Goal: Task Accomplishment & Management: Manage account settings

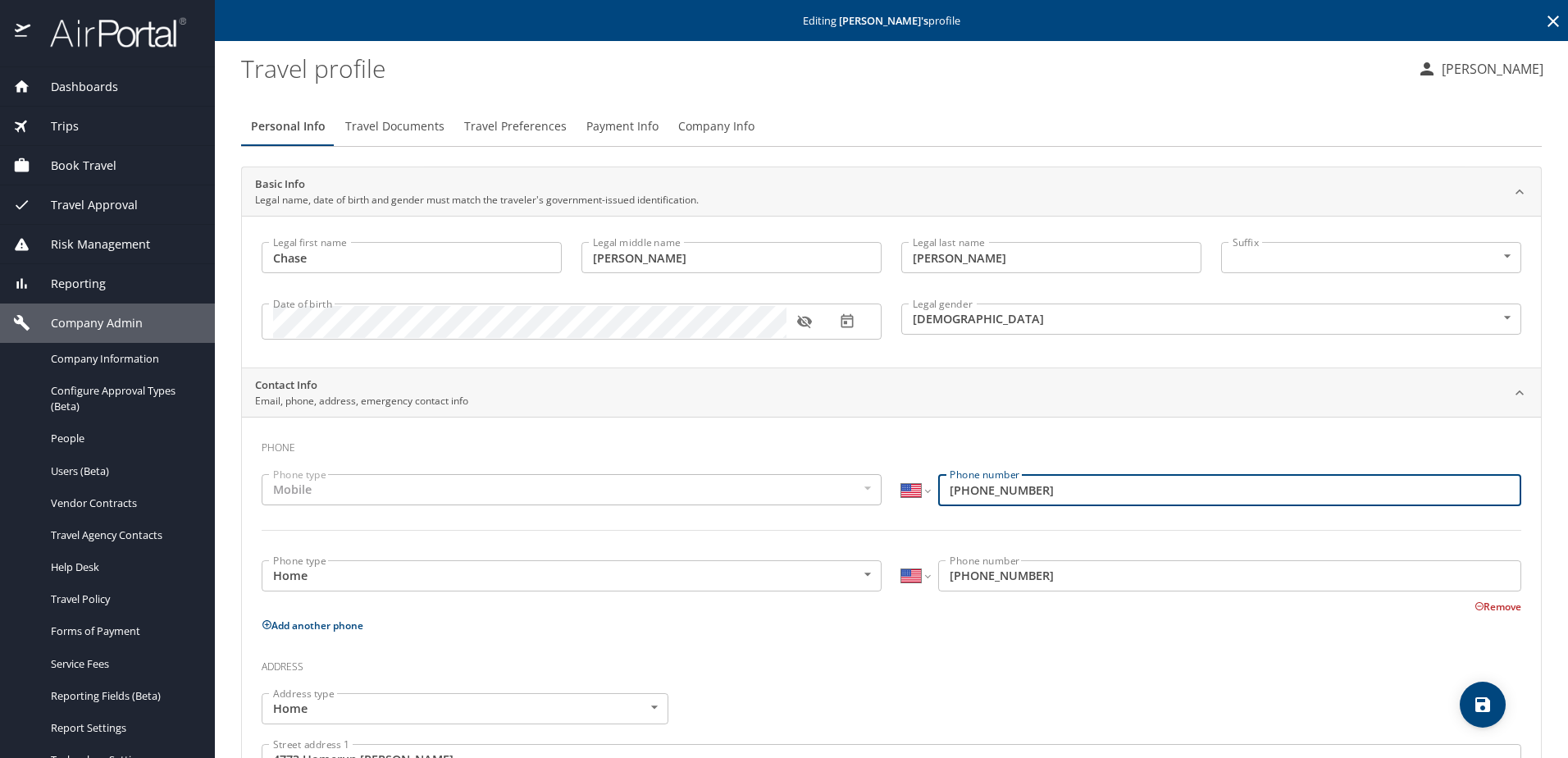
select select "US"
click at [87, 360] on span "Company Information" at bounding box center [122, 359] width 144 height 16
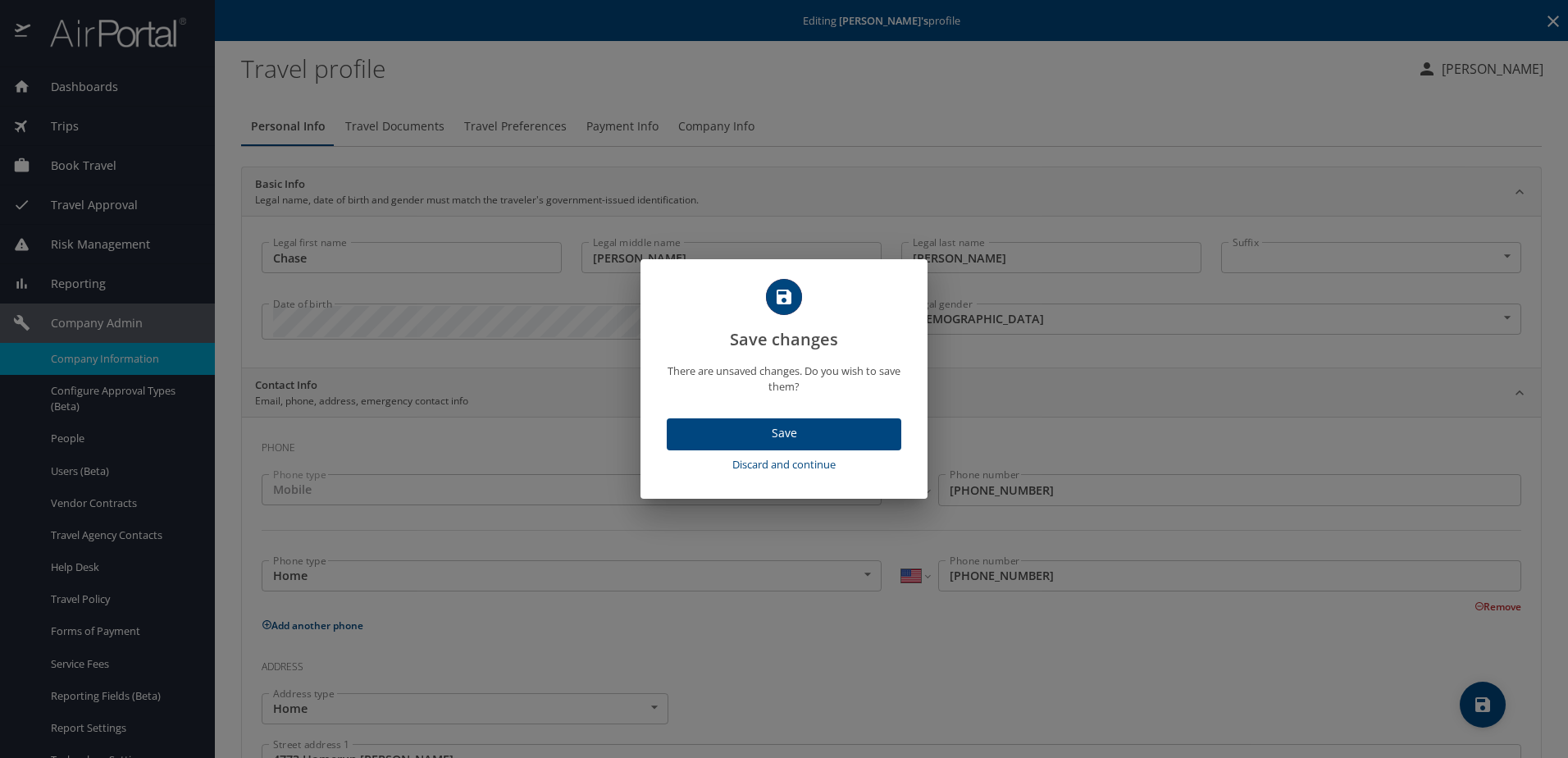
click at [735, 468] on span "Discard and continue" at bounding box center [784, 465] width 222 height 19
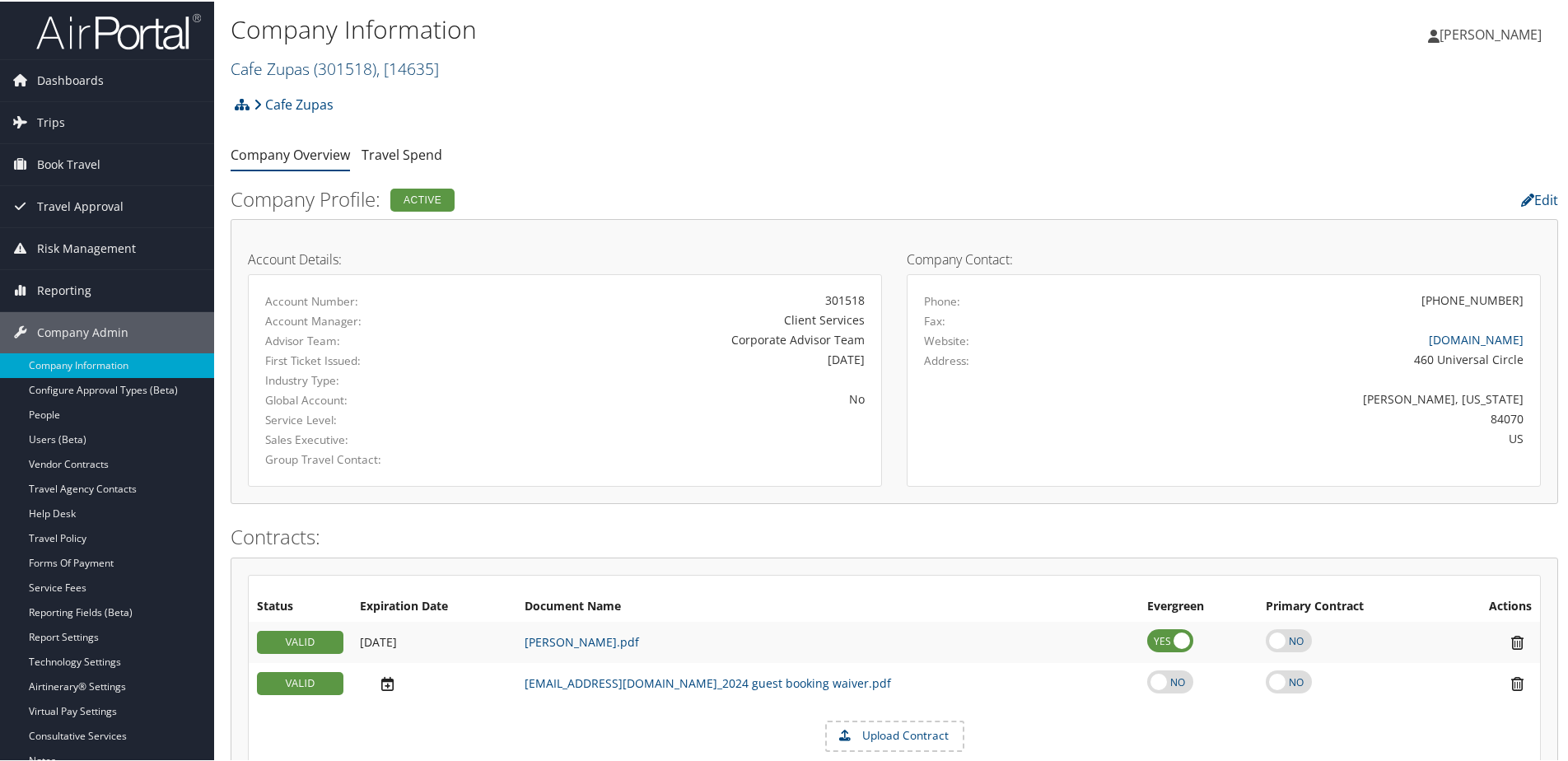
click at [289, 68] on link "Cafe Zupas ( 301518 ) , [ 14635 ]" at bounding box center [335, 67] width 209 height 22
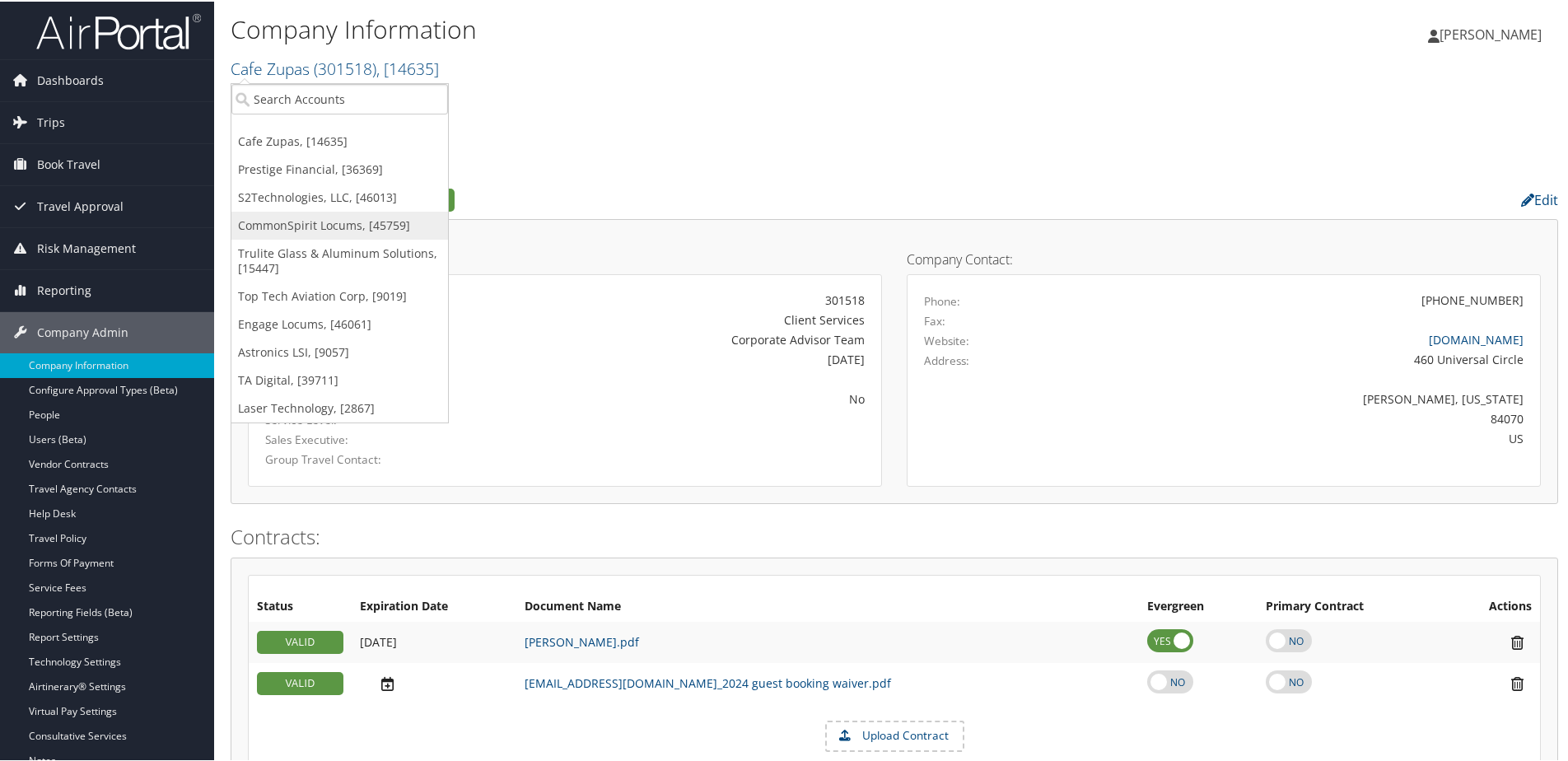
click at [293, 223] on link "CommonSpirit Locums, [45759]" at bounding box center [339, 224] width 217 height 28
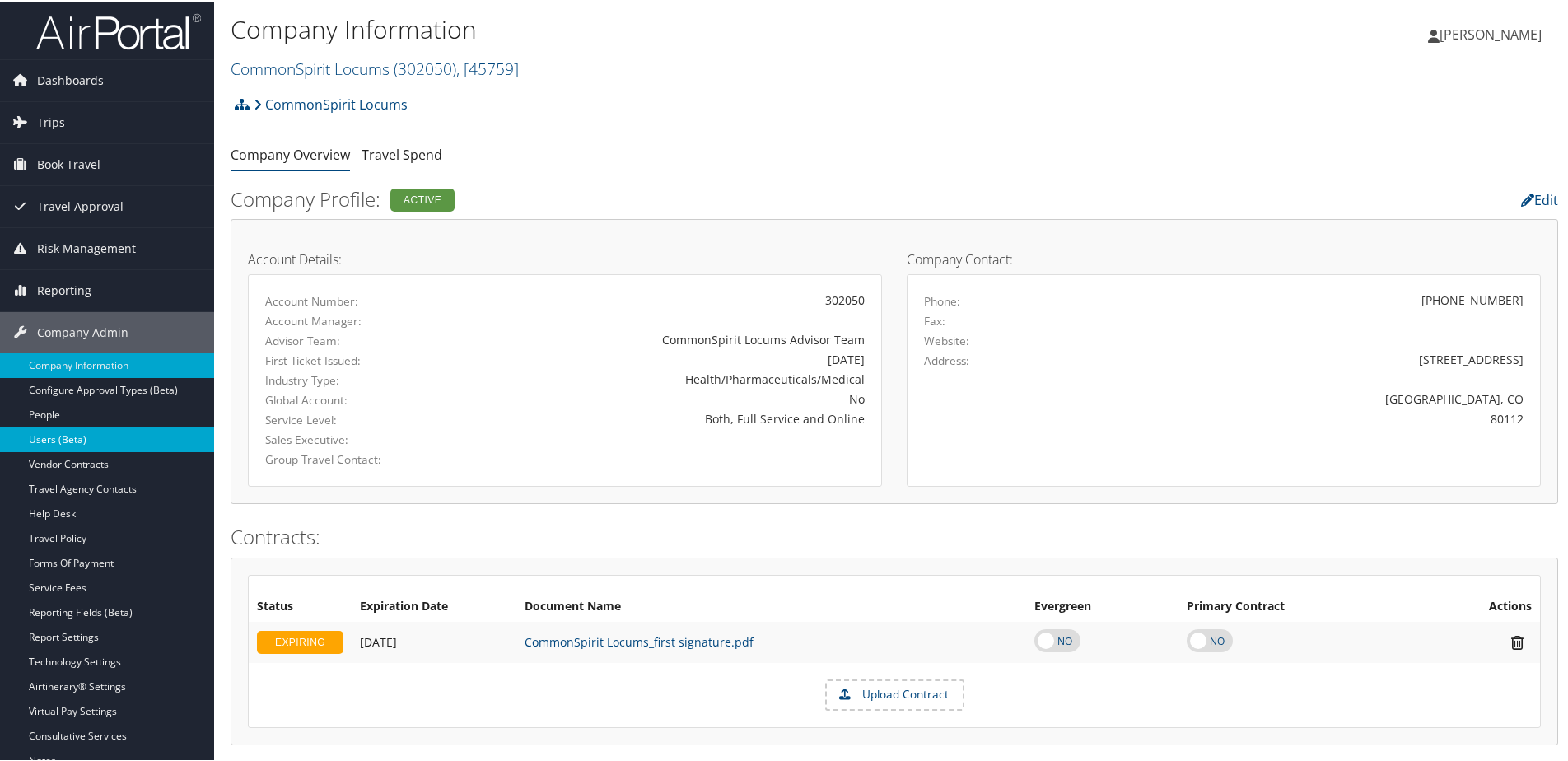
click at [70, 438] on link "Users (Beta)" at bounding box center [107, 437] width 214 height 25
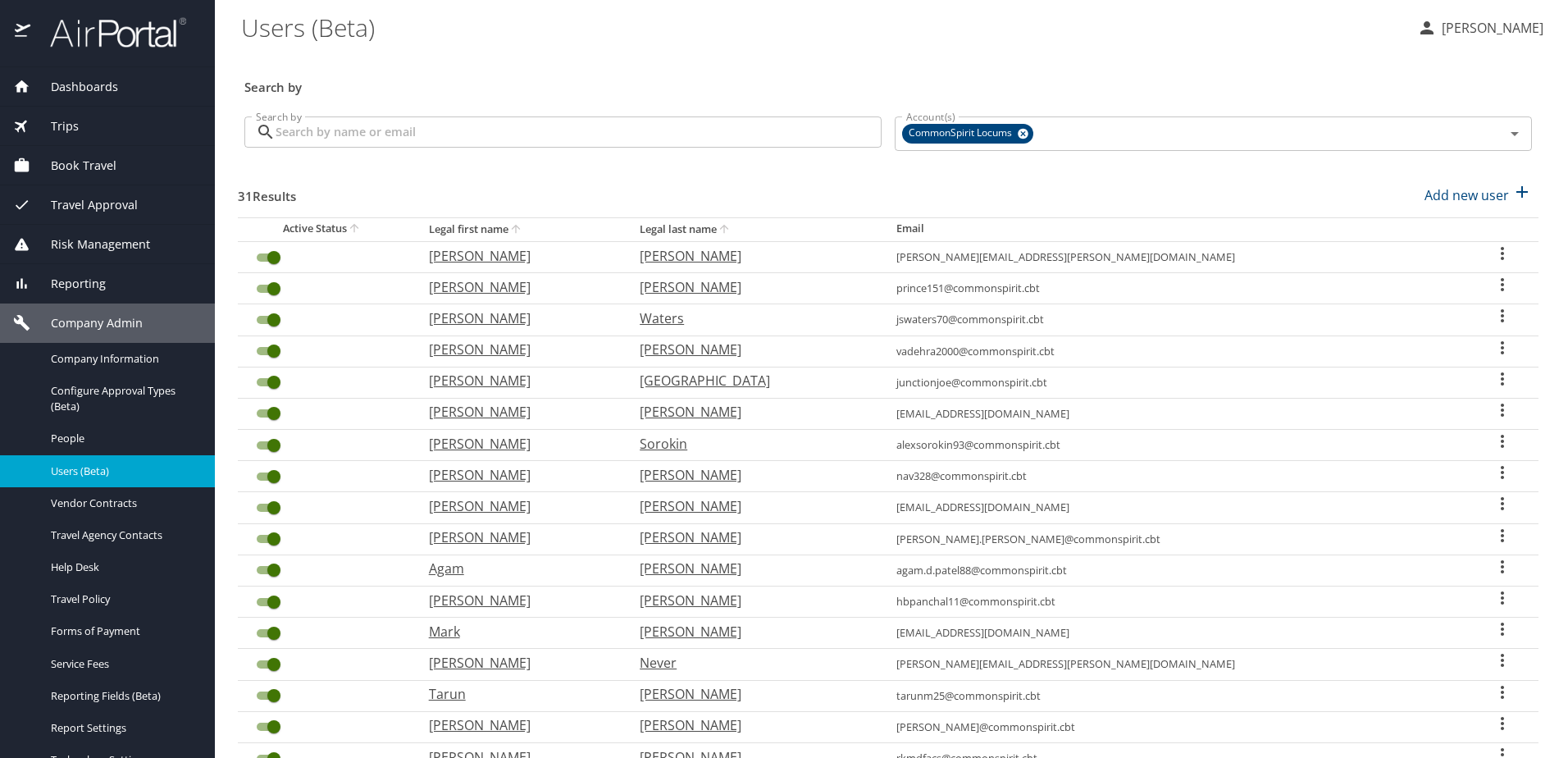
click at [410, 131] on input "Search by" at bounding box center [578, 132] width 606 height 31
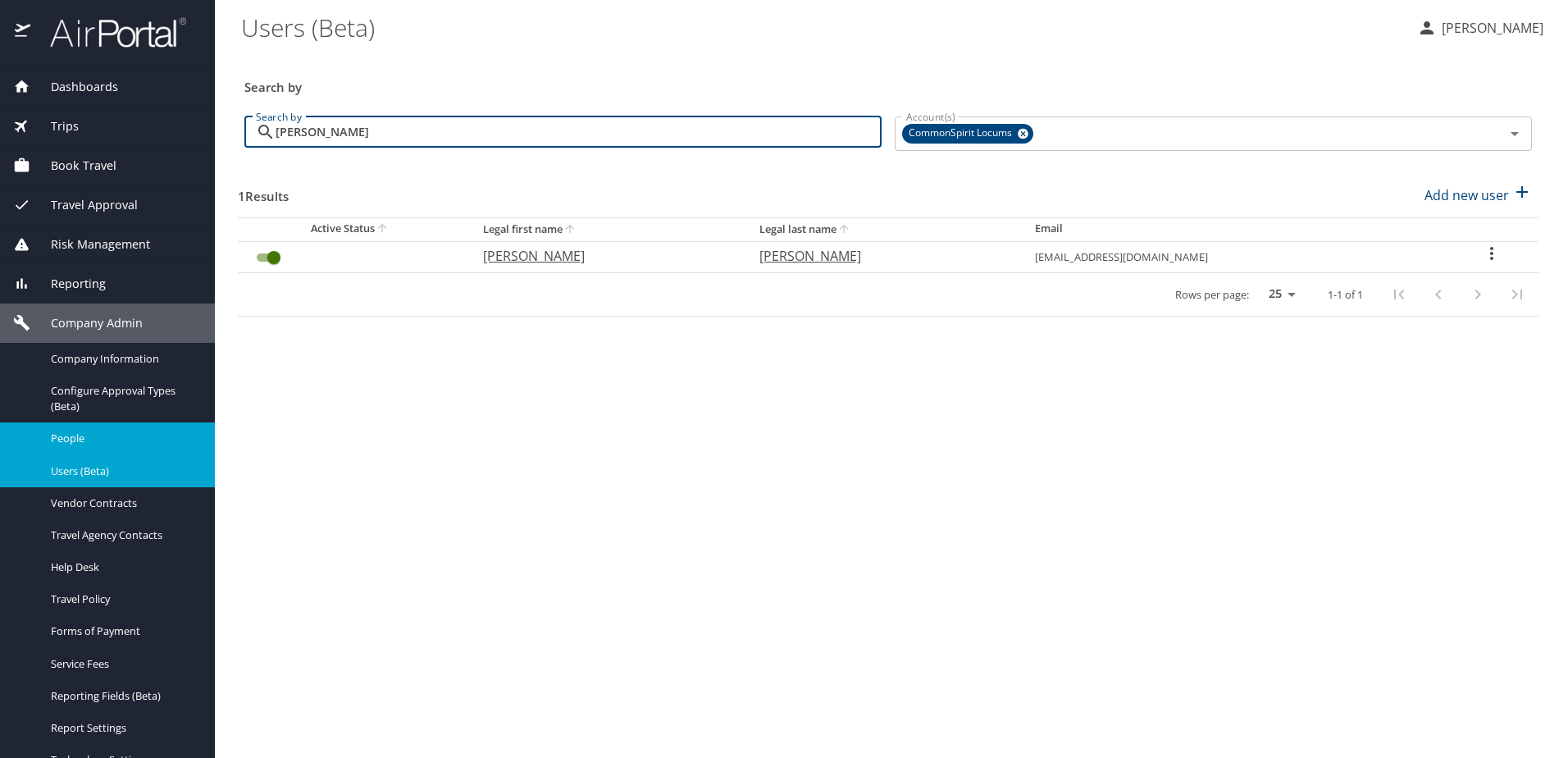
type input "brack"
click at [73, 432] on span "People" at bounding box center [122, 438] width 144 height 16
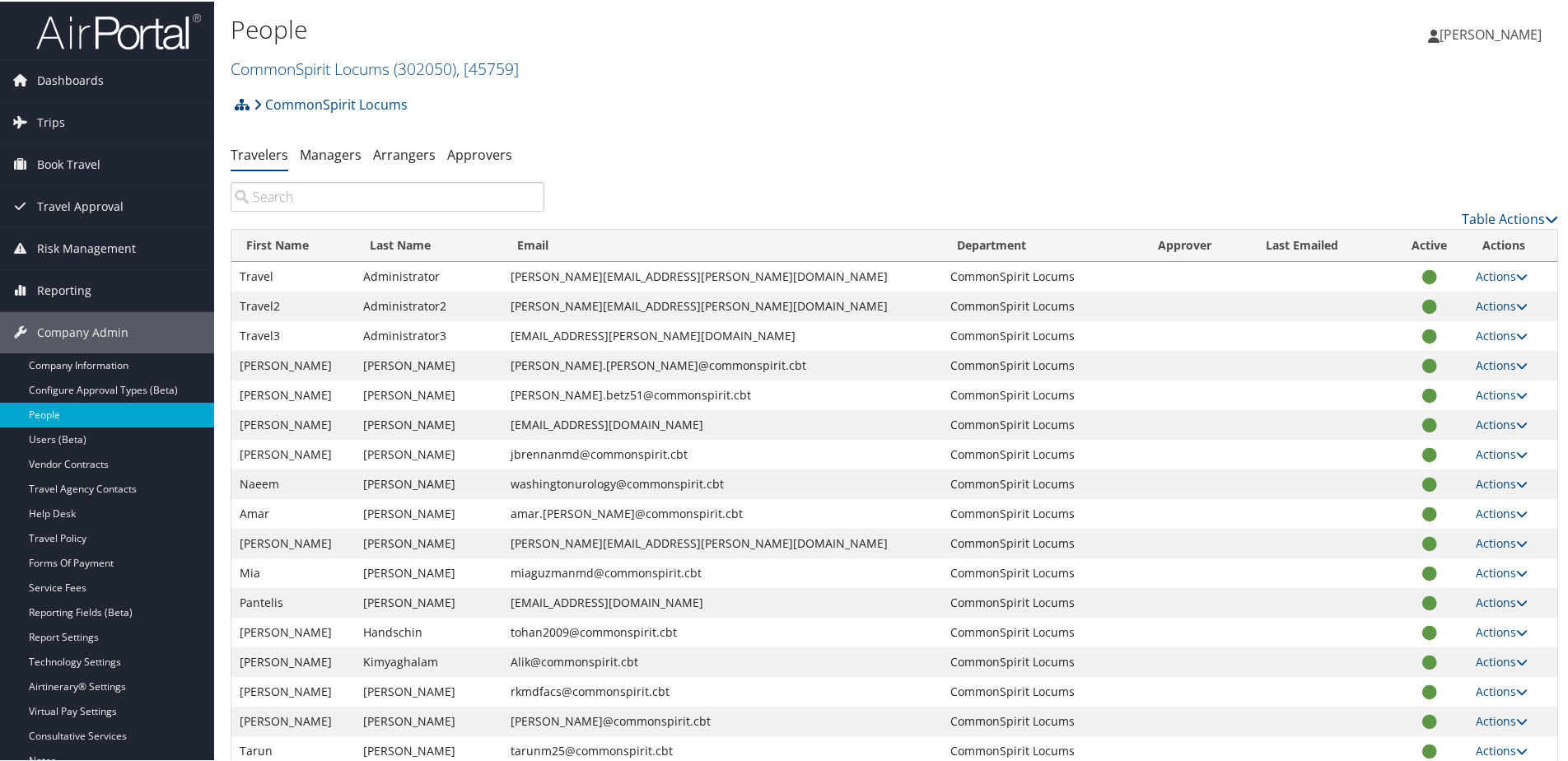
click at [401, 173] on div "CommonSpirit Locums Account Structure CommonSpirit Locums (302050) ACTIVE Creat…" at bounding box center [894, 648] width 1328 height 1122
click at [384, 191] on input "search" at bounding box center [388, 196] width 314 height 30
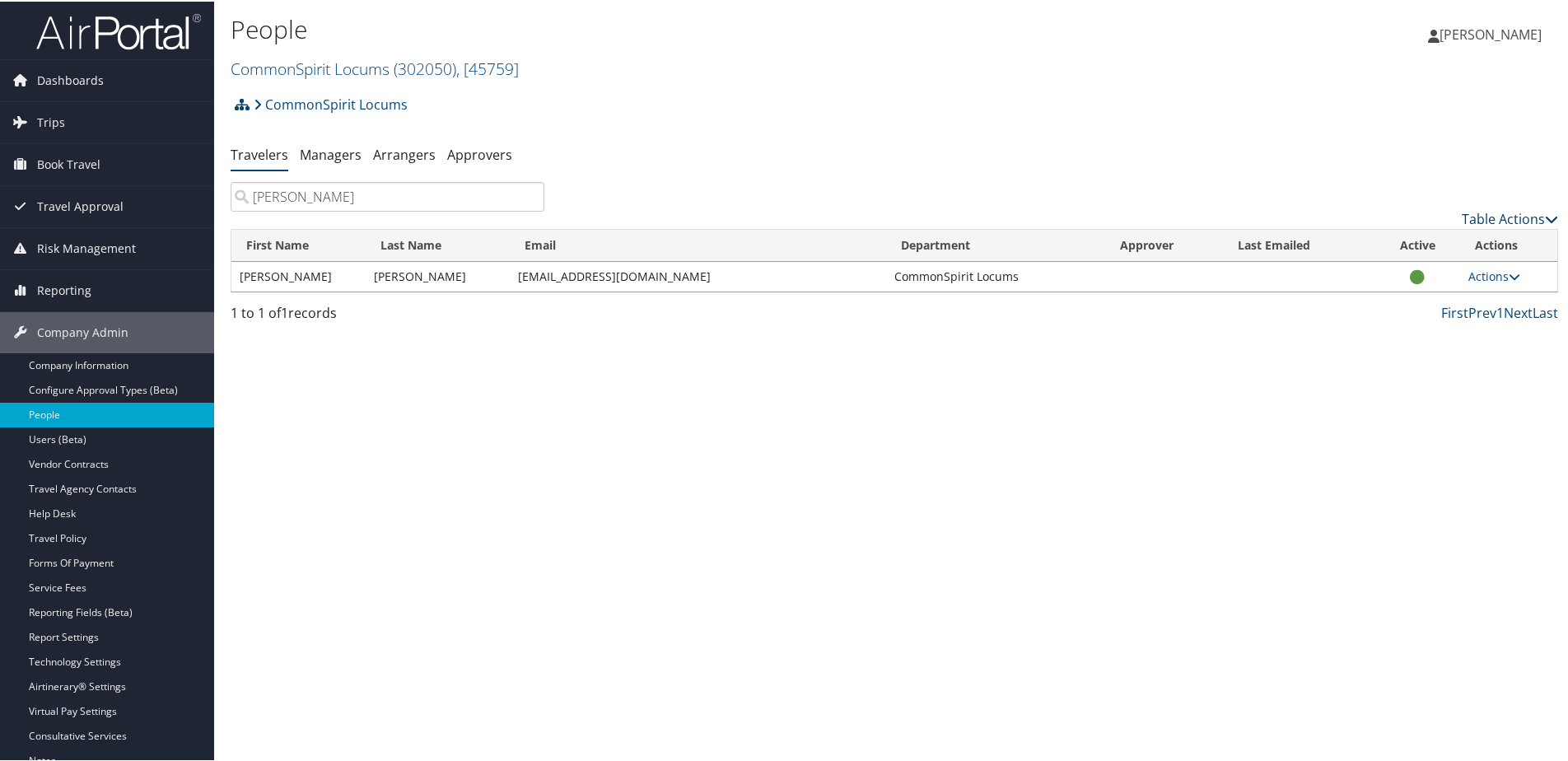
type input "brackett"
click at [1478, 219] on link "Table Actions" at bounding box center [1510, 217] width 96 height 18
click at [1356, 182] on div at bounding box center [787, 380] width 1574 height 761
click at [1470, 268] on link "Actions" at bounding box center [1493, 274] width 52 height 16
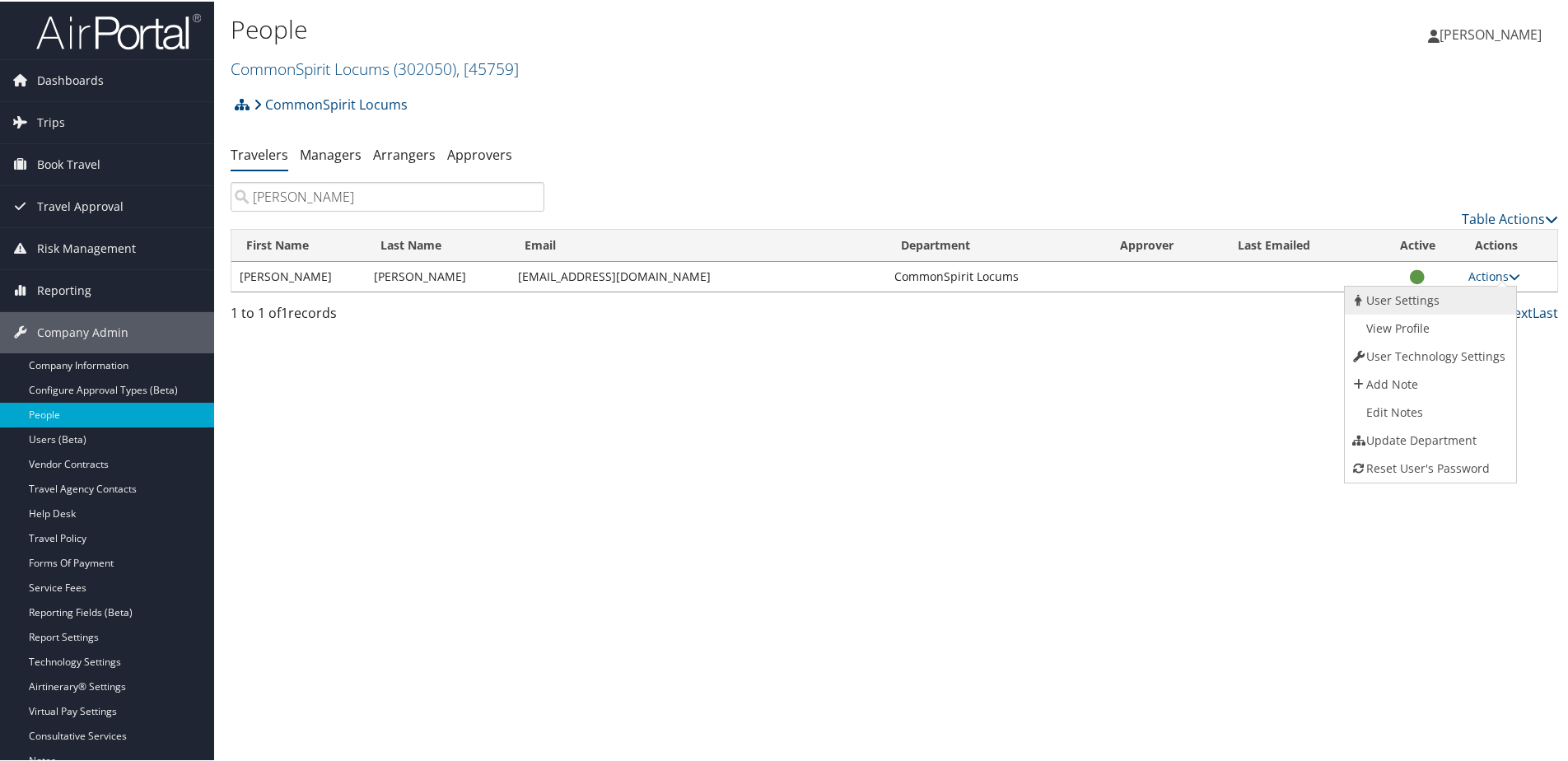
click at [1437, 290] on link "User Settings" at bounding box center [1428, 299] width 167 height 28
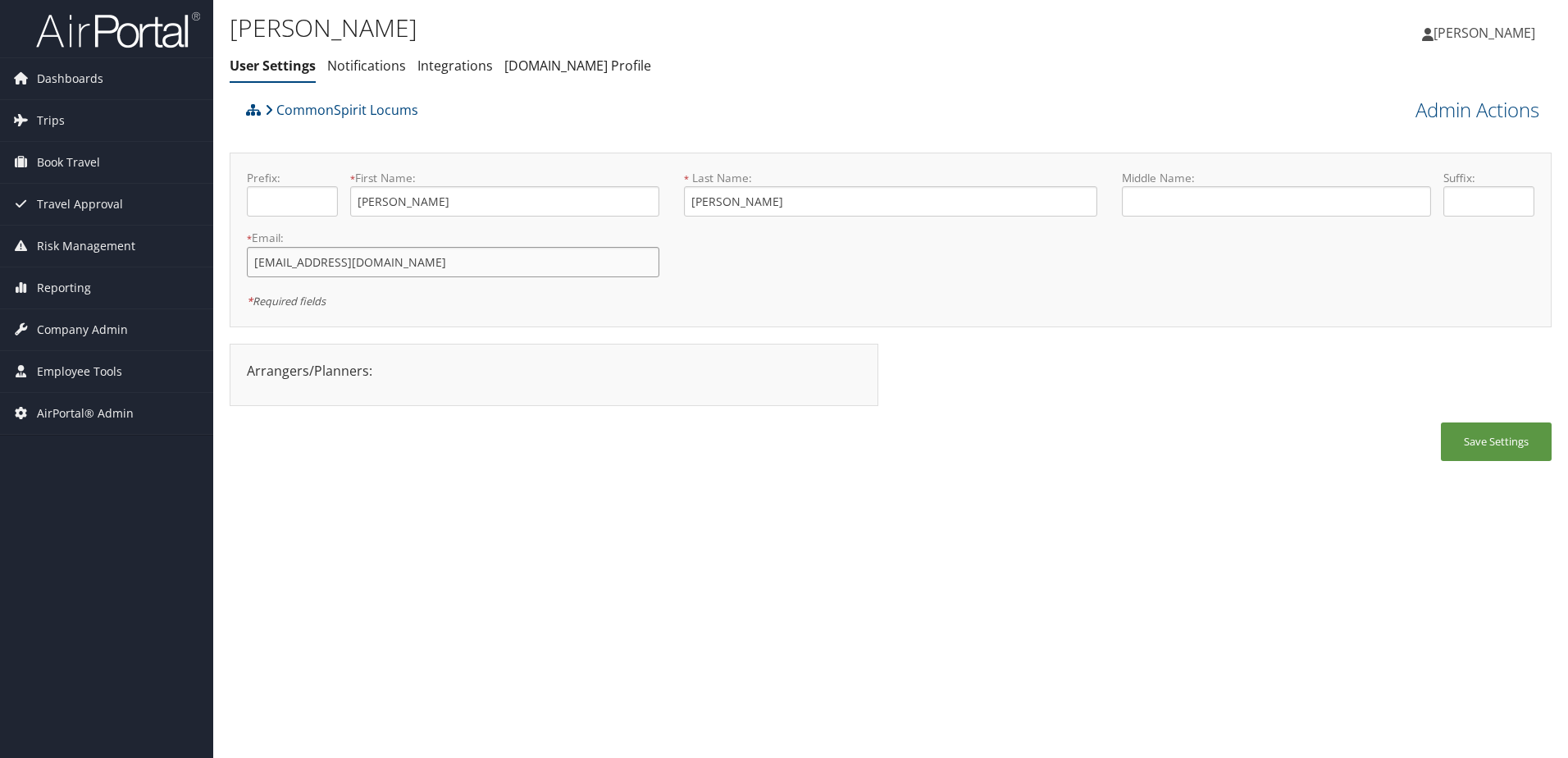
drag, startPoint x: 408, startPoint y: 263, endPoint x: 224, endPoint y: 245, distance: 184.9
click at [224, 245] on div "Bess Brackett User Settings Notifications Integrations AndavoVacations.com Prof…" at bounding box center [890, 379] width 1355 height 758
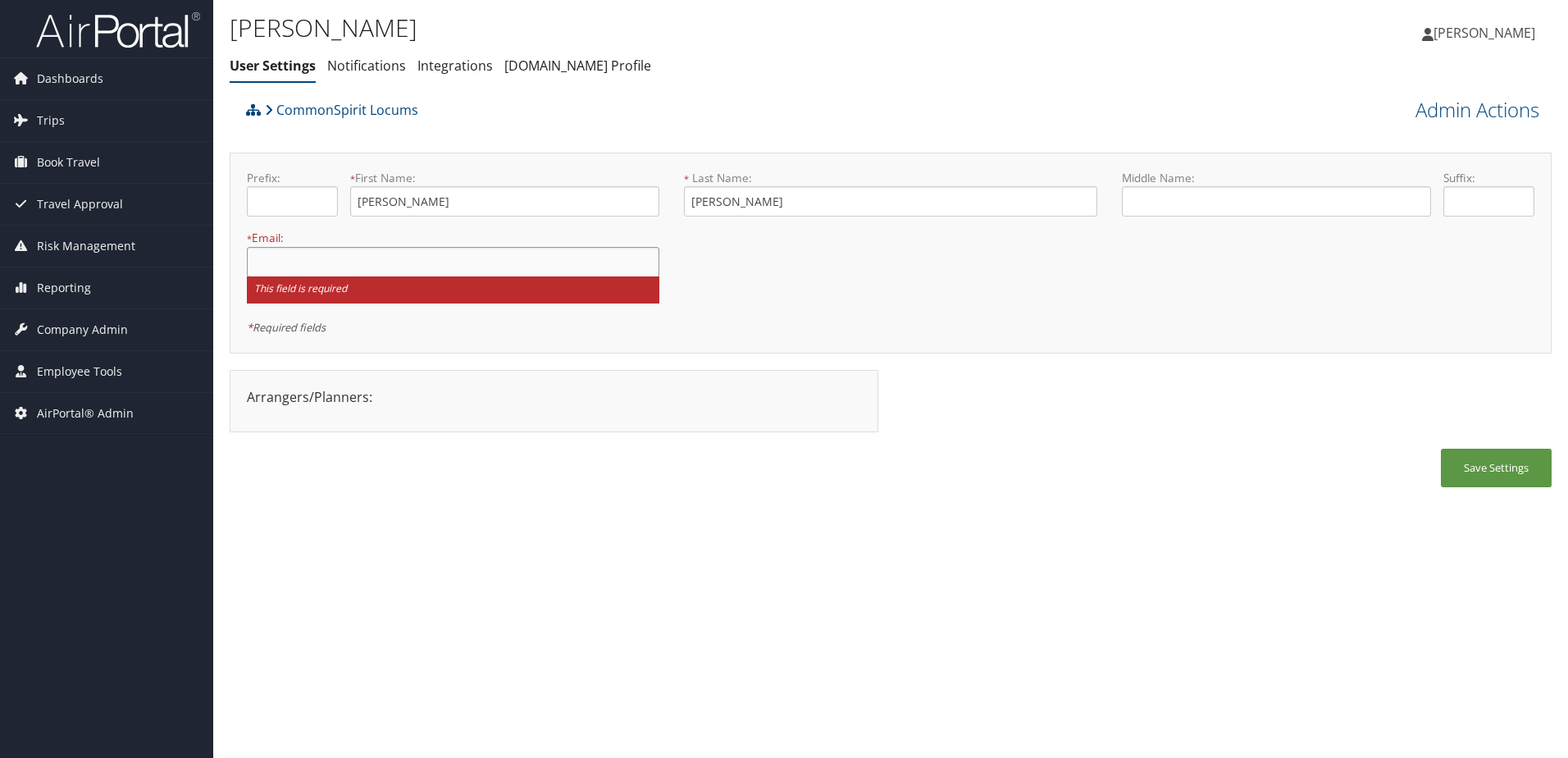
drag, startPoint x: 253, startPoint y: 263, endPoint x: 287, endPoint y: 252, distance: 35.7
paste input "drbess@comcast.net"
type input "drbess@comcast.net"
click at [1485, 470] on button "Save Settings" at bounding box center [1496, 468] width 111 height 38
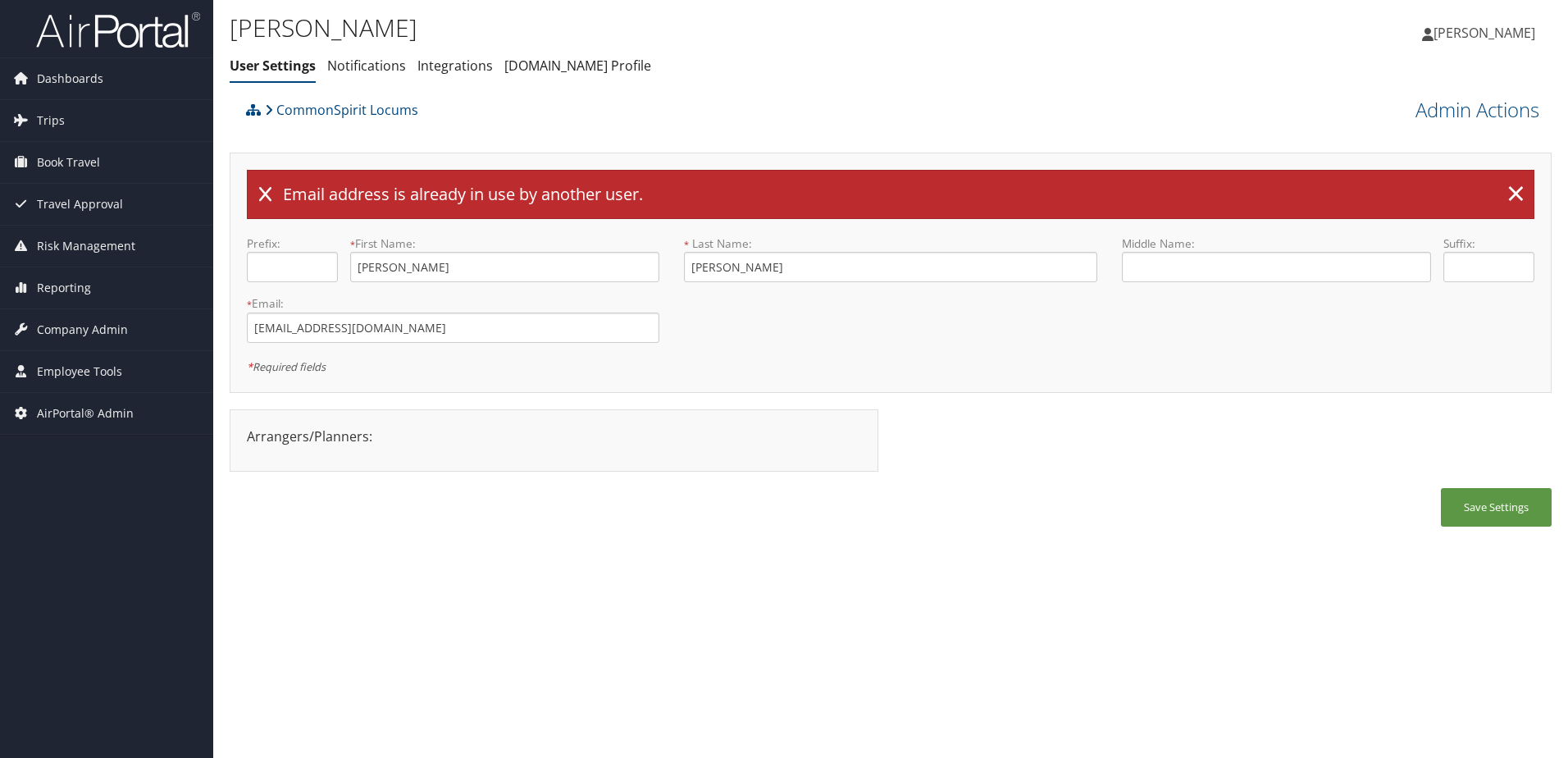
click at [267, 196] on icon at bounding box center [266, 194] width 12 height 17
click at [82, 332] on span "Company Admin" at bounding box center [82, 329] width 91 height 41
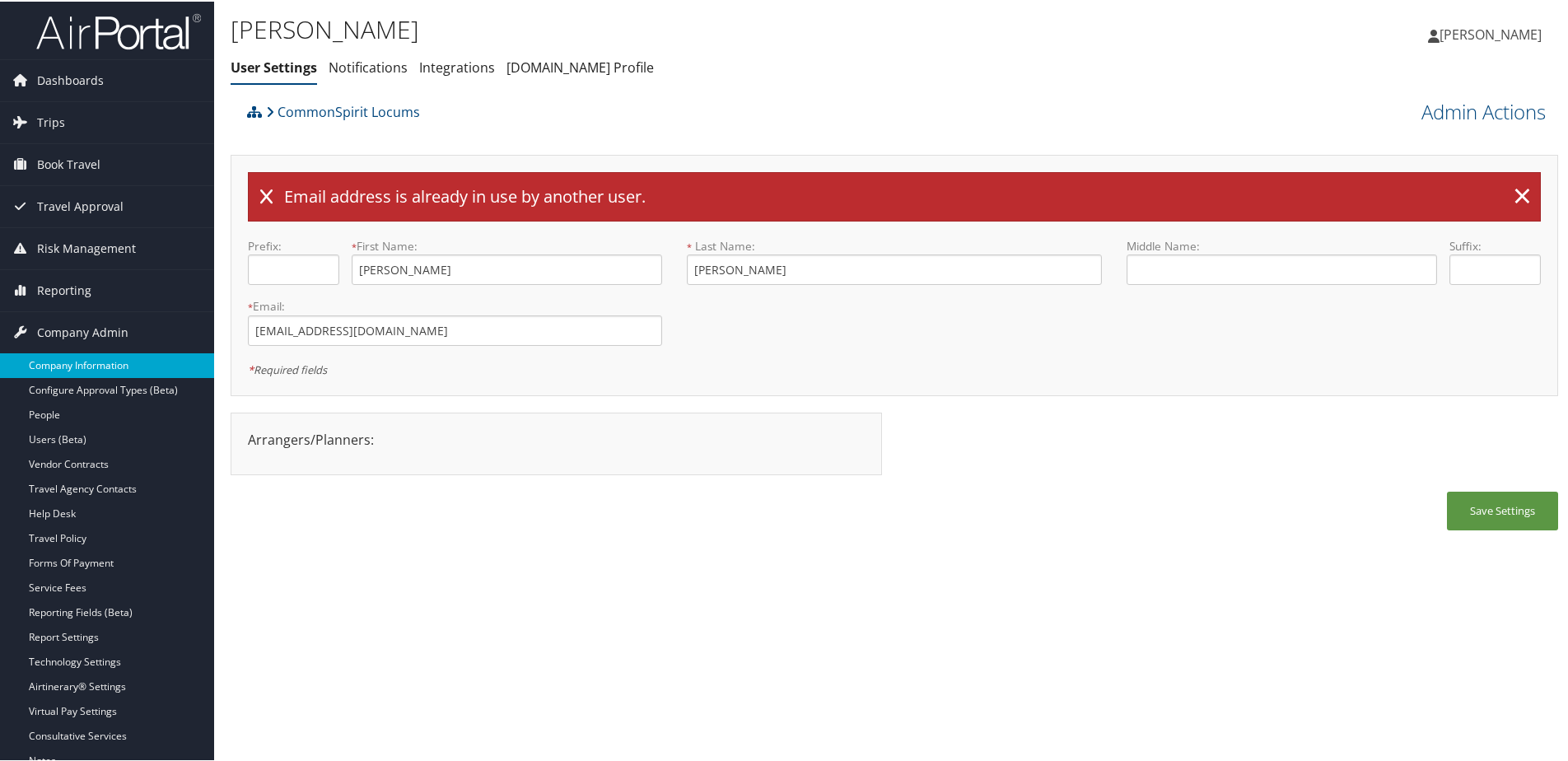
click at [68, 354] on link "Company Information" at bounding box center [107, 364] width 214 height 25
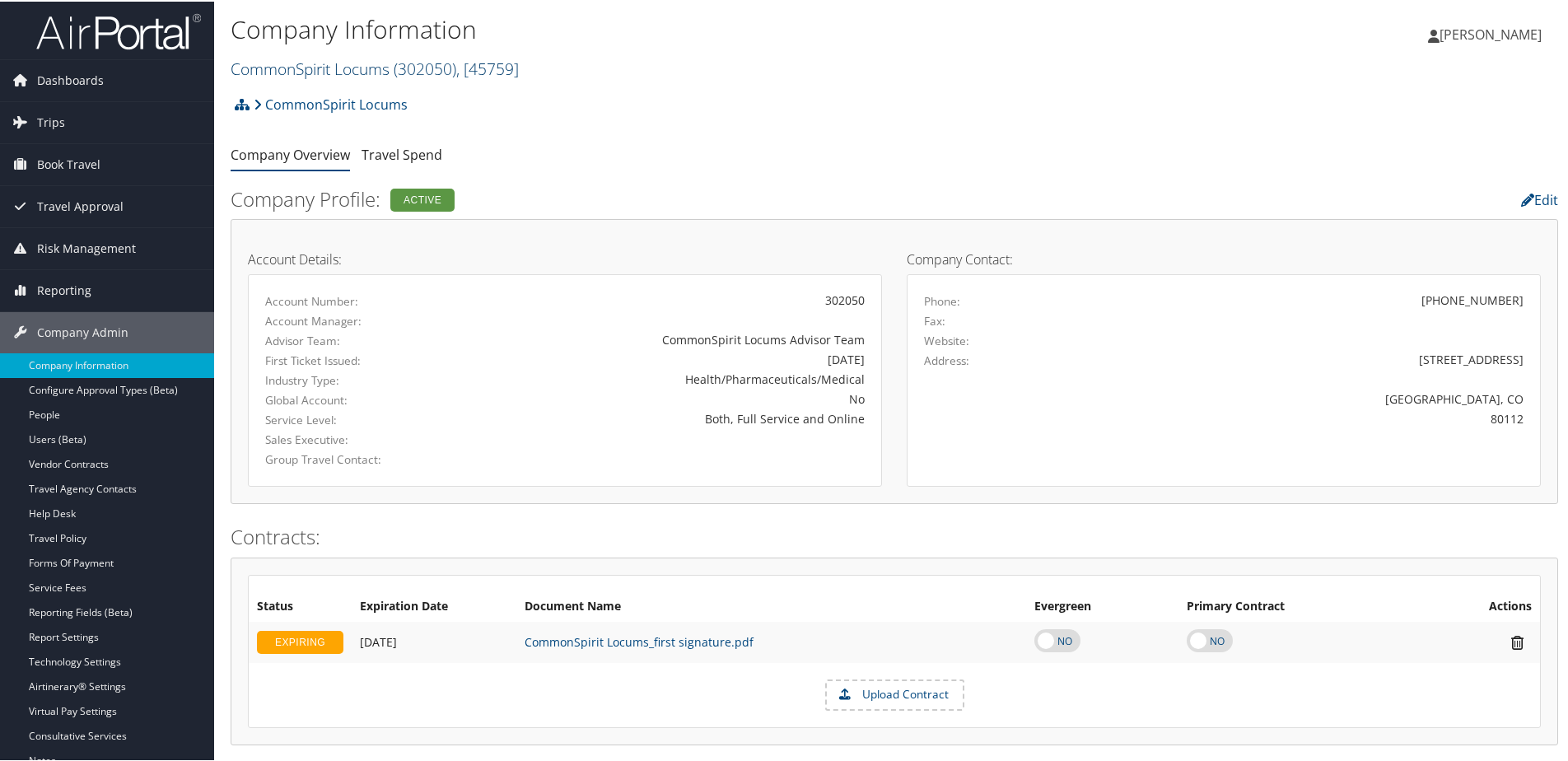
click at [290, 63] on link "CommonSpirit Locums ( 302050 ) , [ 45759 ]" at bounding box center [374, 67] width 289 height 22
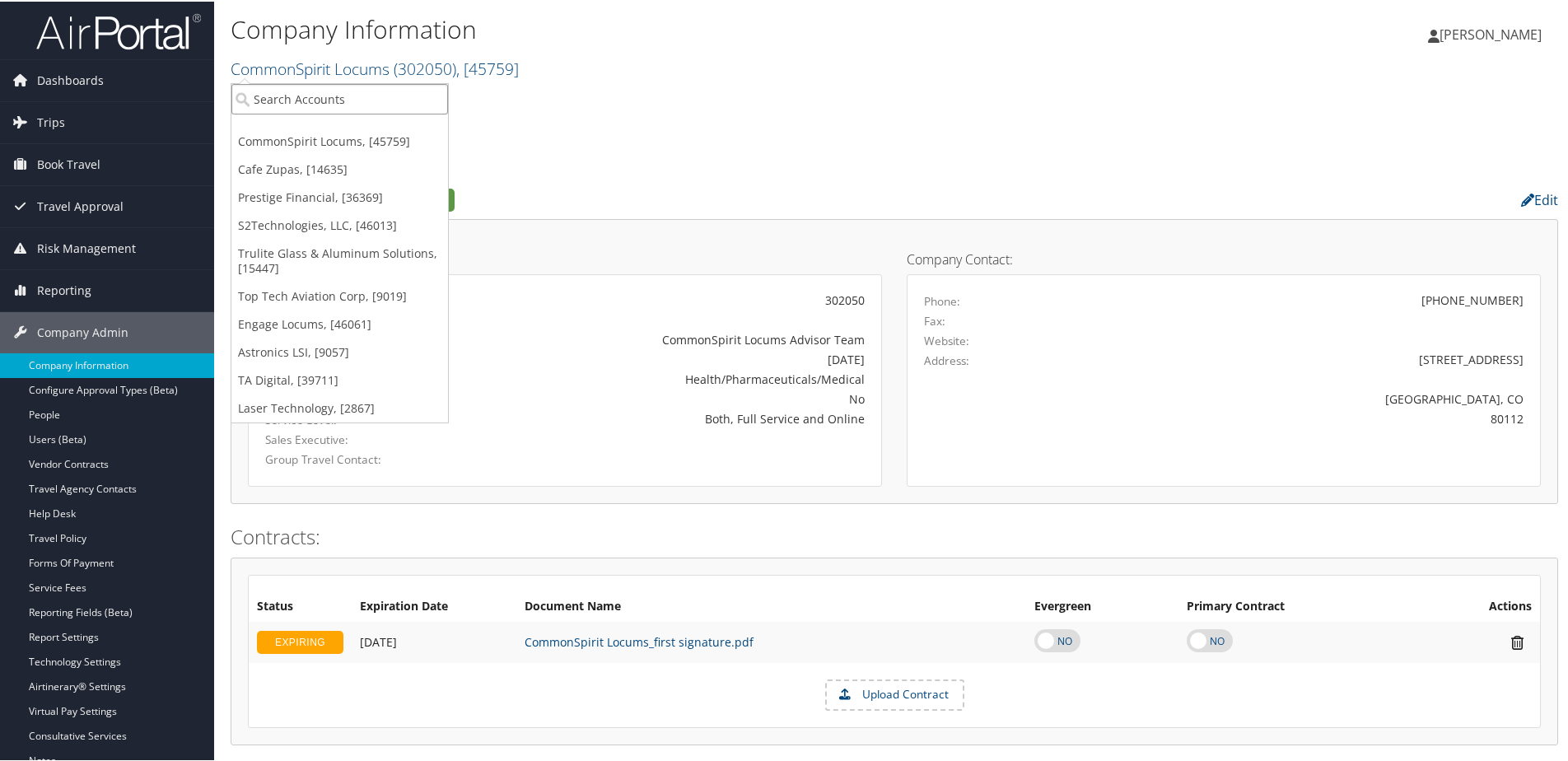
click at [290, 91] on input "search" at bounding box center [339, 97] width 217 height 31
type input "L"
type input "[PERSON_NAME]"
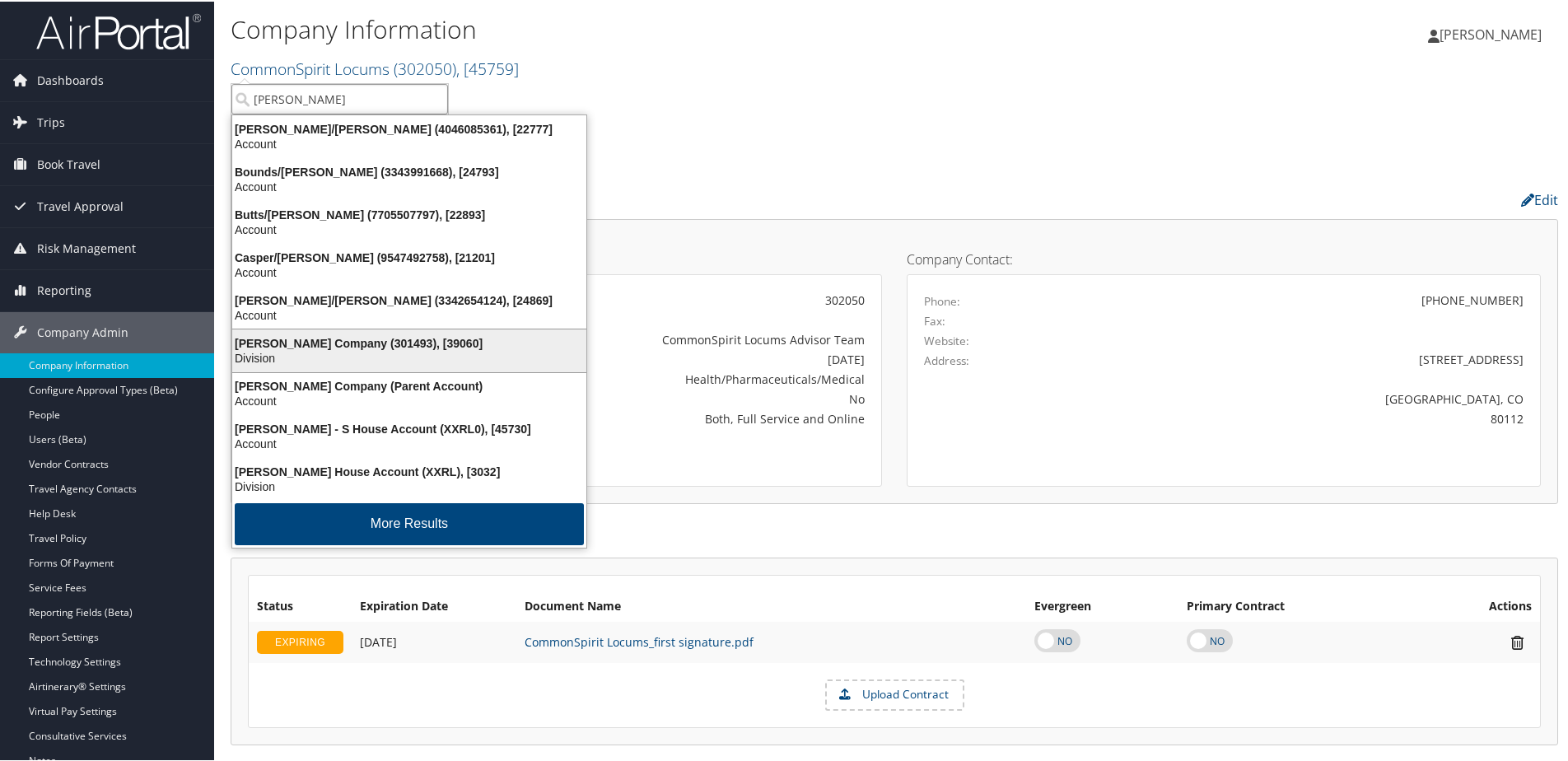
scroll to position [4, 0]
click at [343, 334] on div "Larry H. Miller Company (301493), [39060]" at bounding box center [410, 341] width 374 height 15
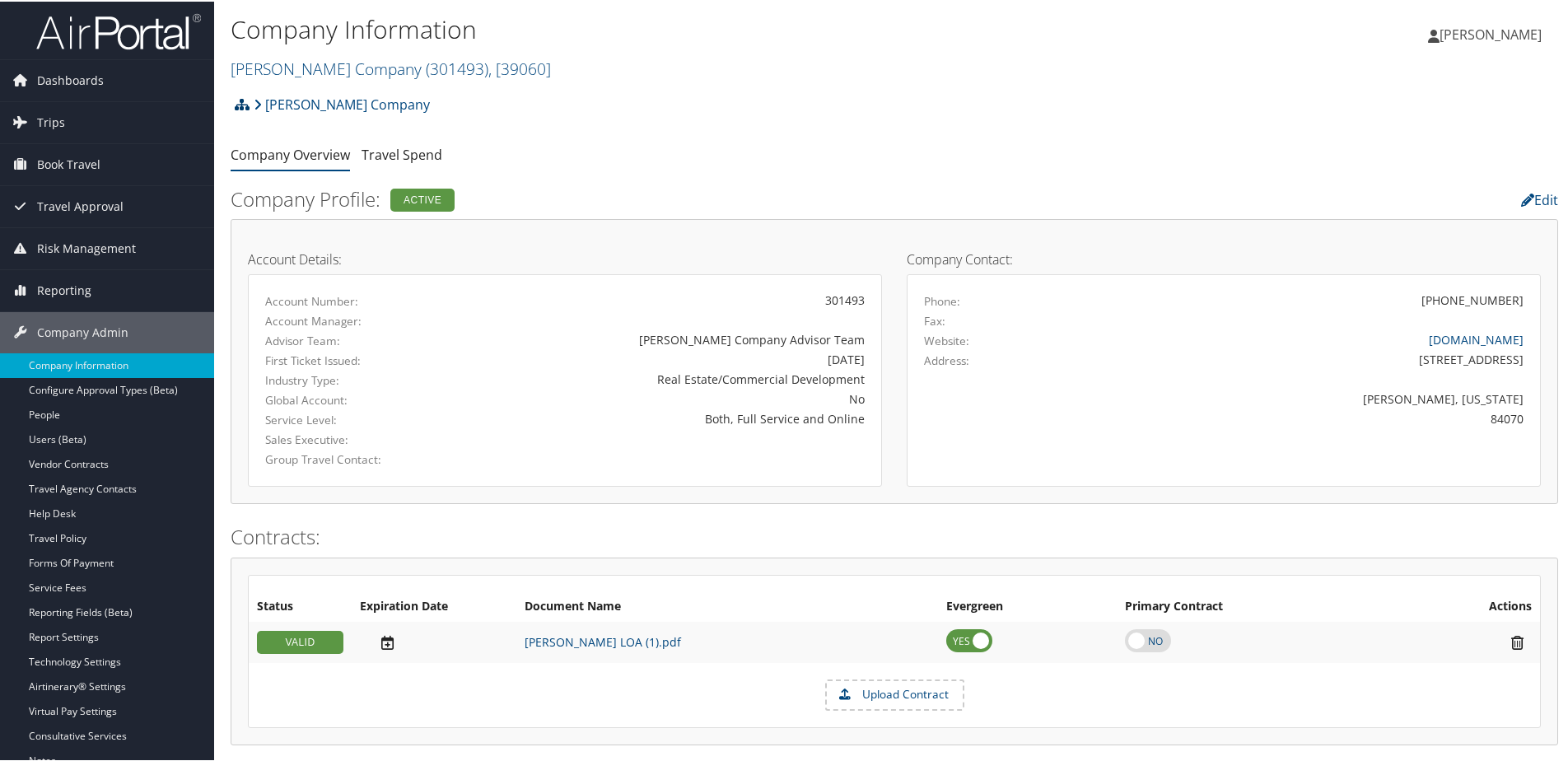
click at [236, 108] on icon at bounding box center [242, 103] width 15 height 13
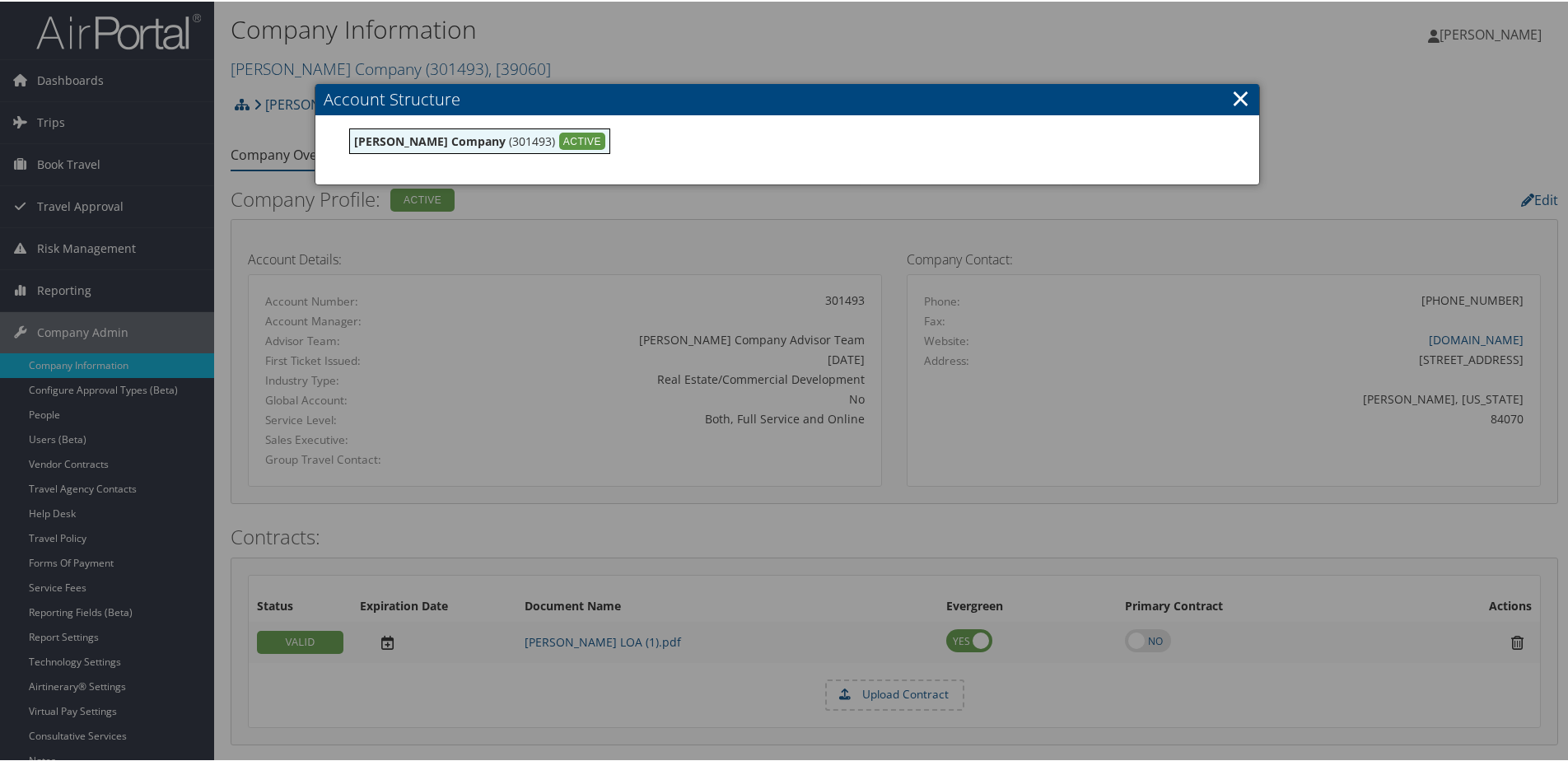
click at [1235, 94] on link "×" at bounding box center [1241, 96] width 19 height 33
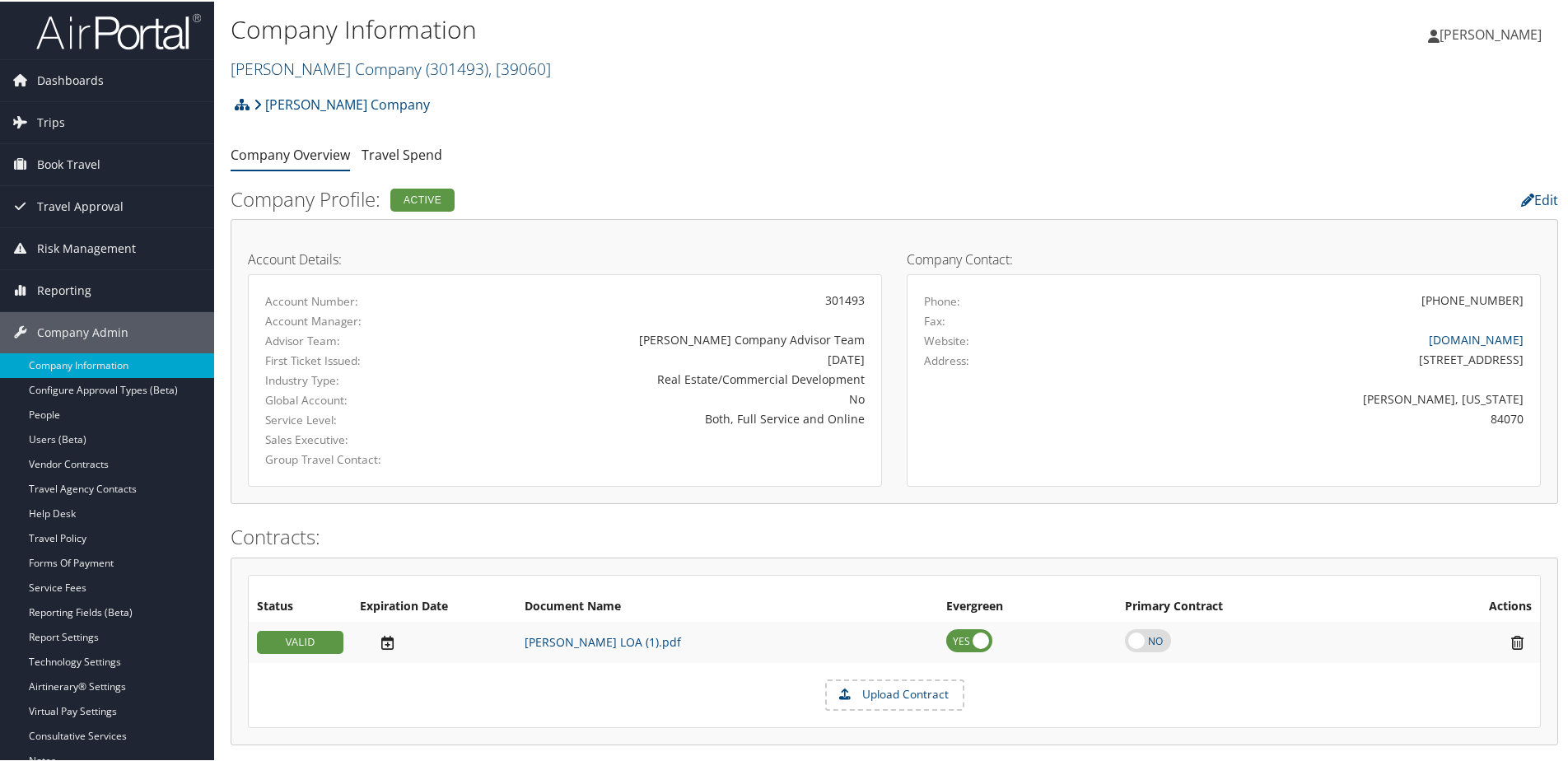
click at [355, 70] on link "Larry H. Miller Company ( 301493 ) , [ 39060 ]" at bounding box center [390, 67] width 320 height 22
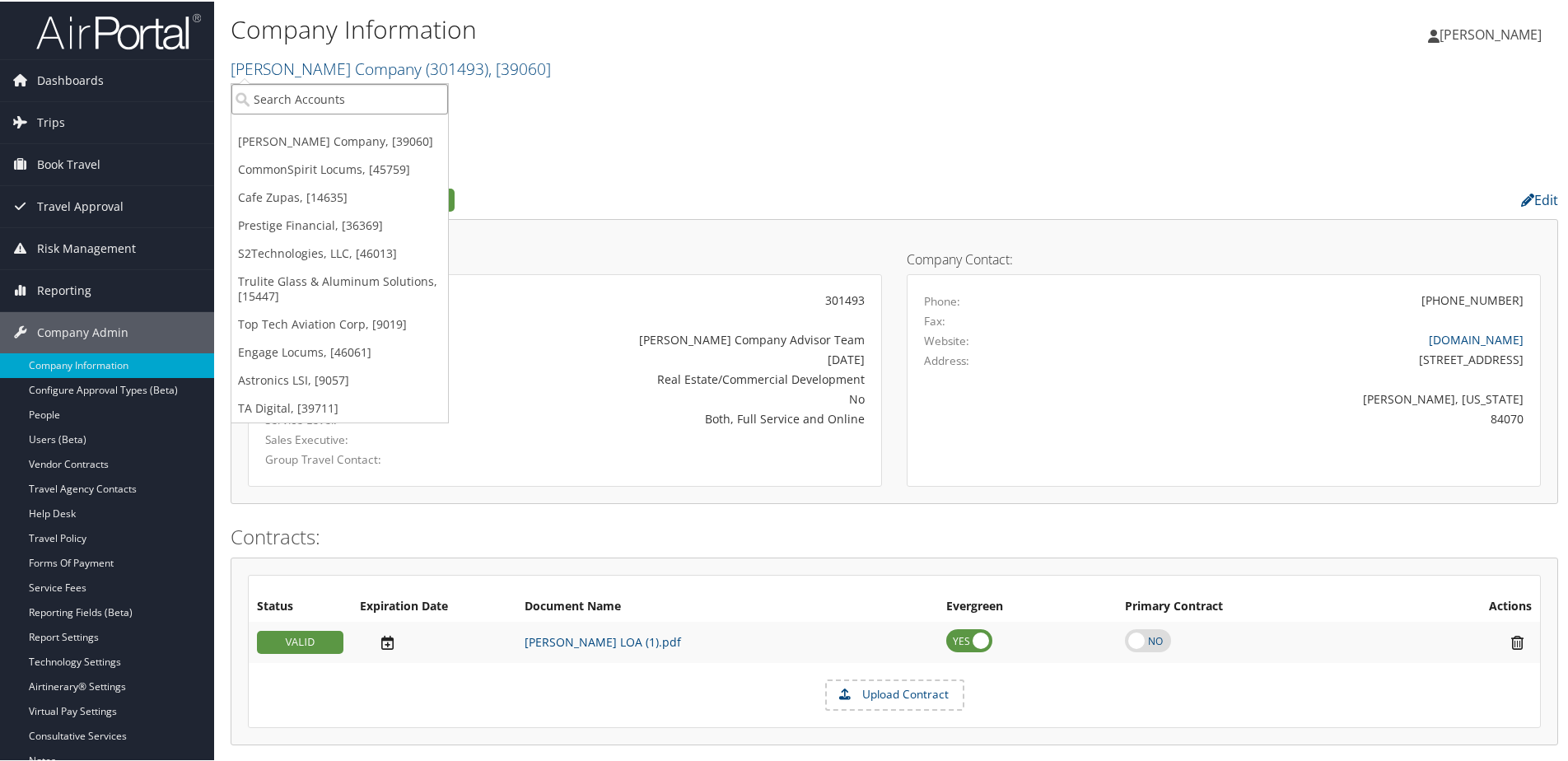
click at [299, 94] on input "search" at bounding box center [339, 97] width 217 height 31
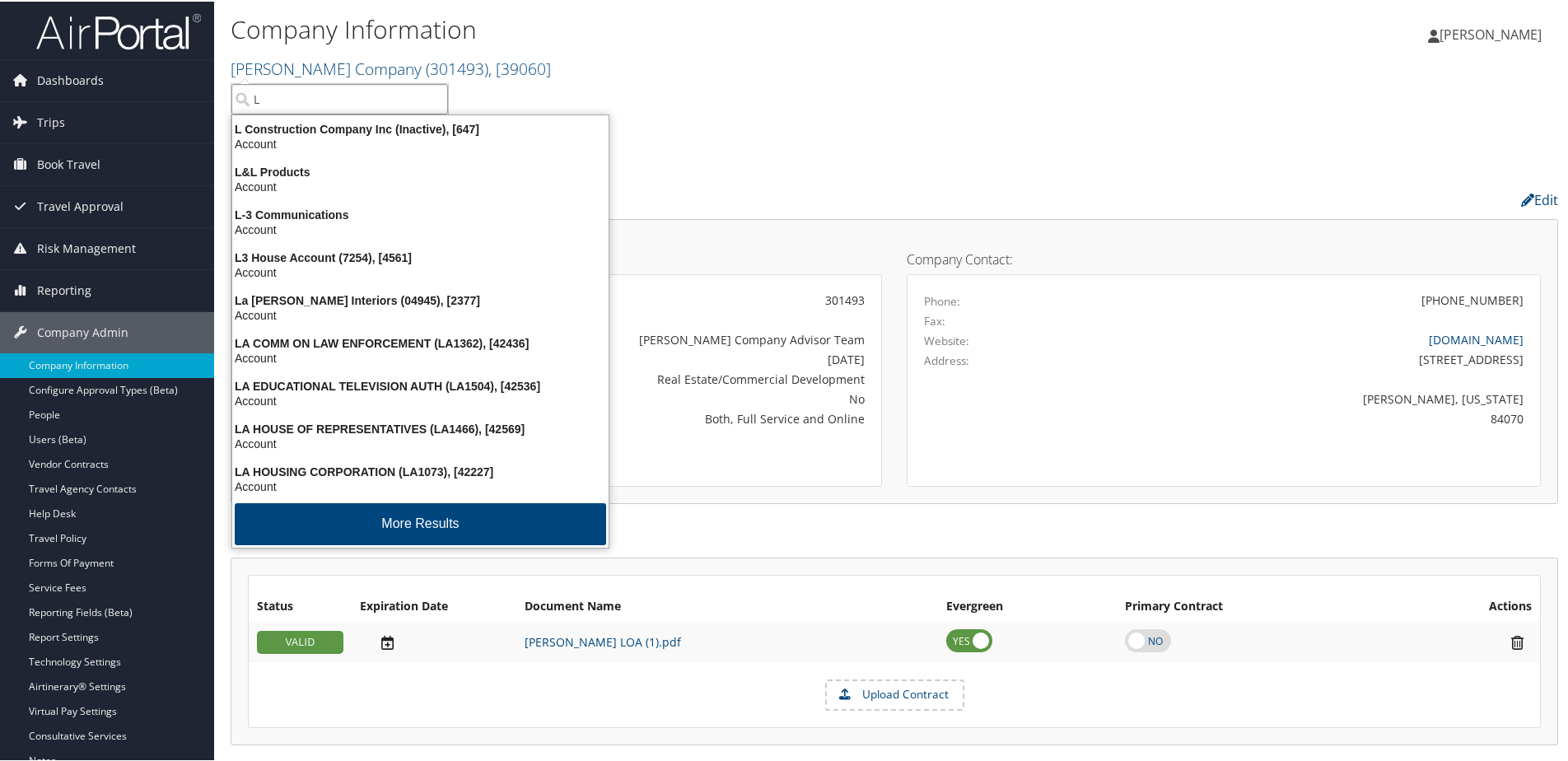
type input "L"
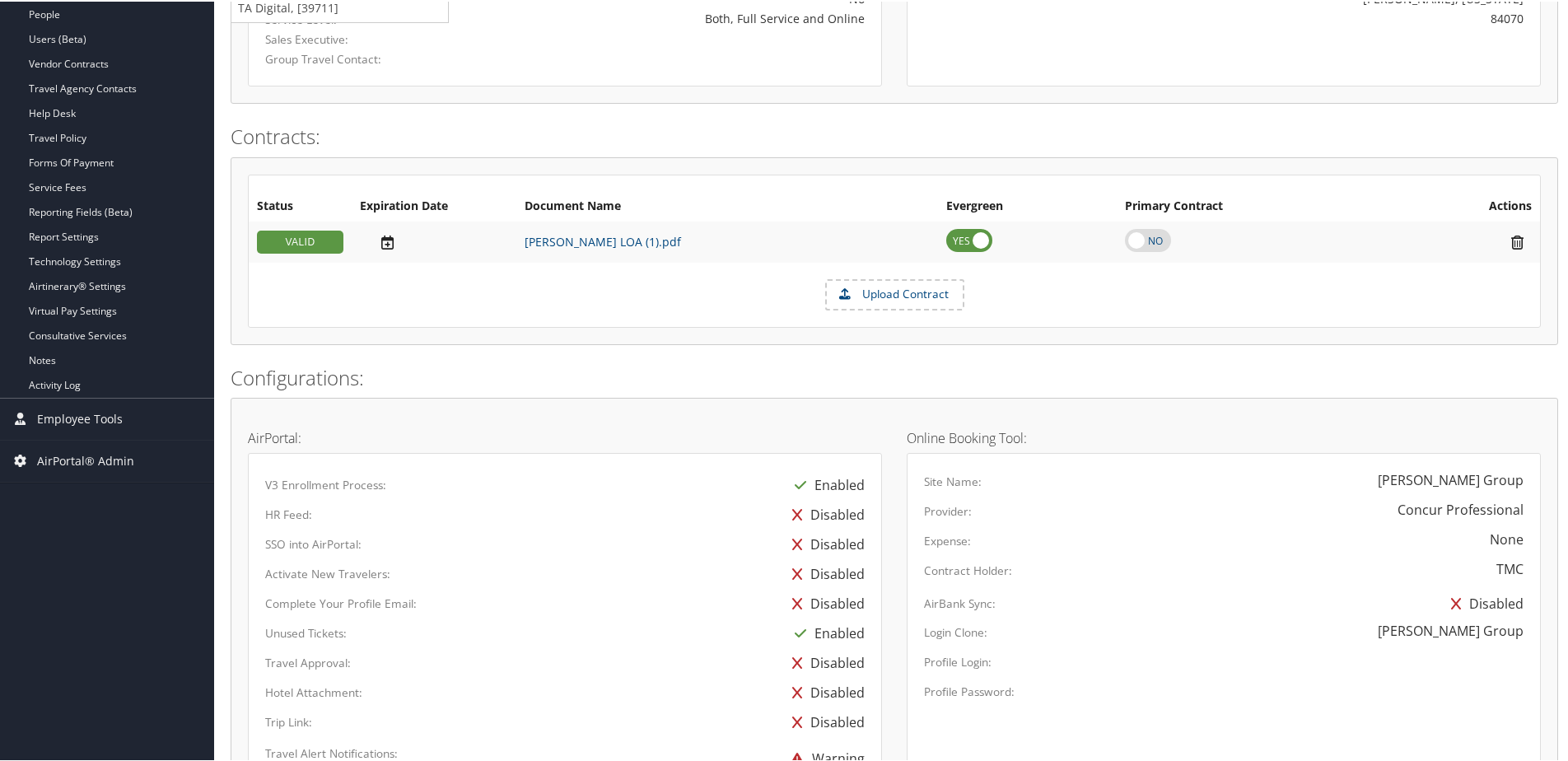
scroll to position [411, 0]
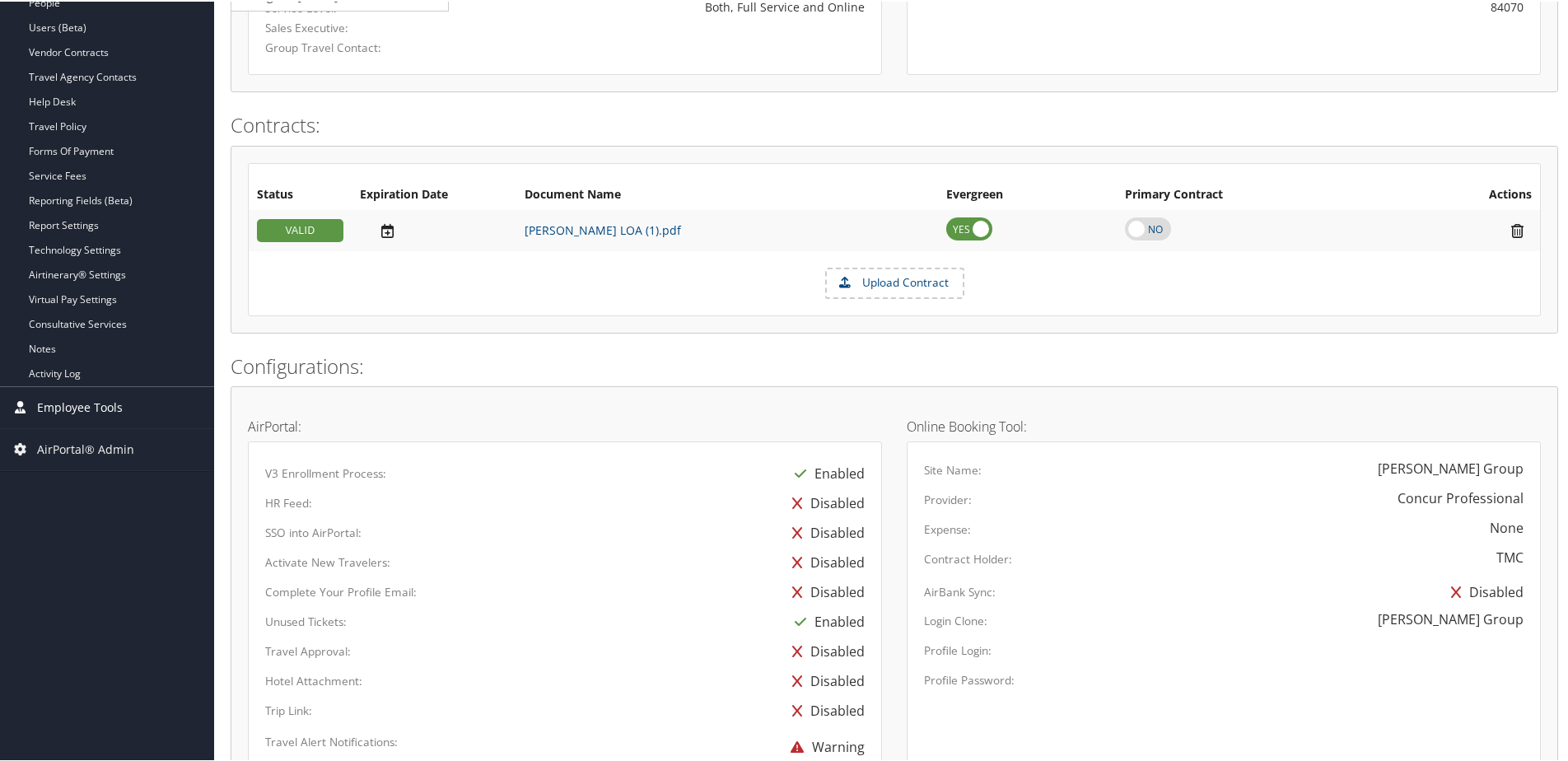
click at [85, 411] on span "Employee Tools" at bounding box center [80, 405] width 86 height 41
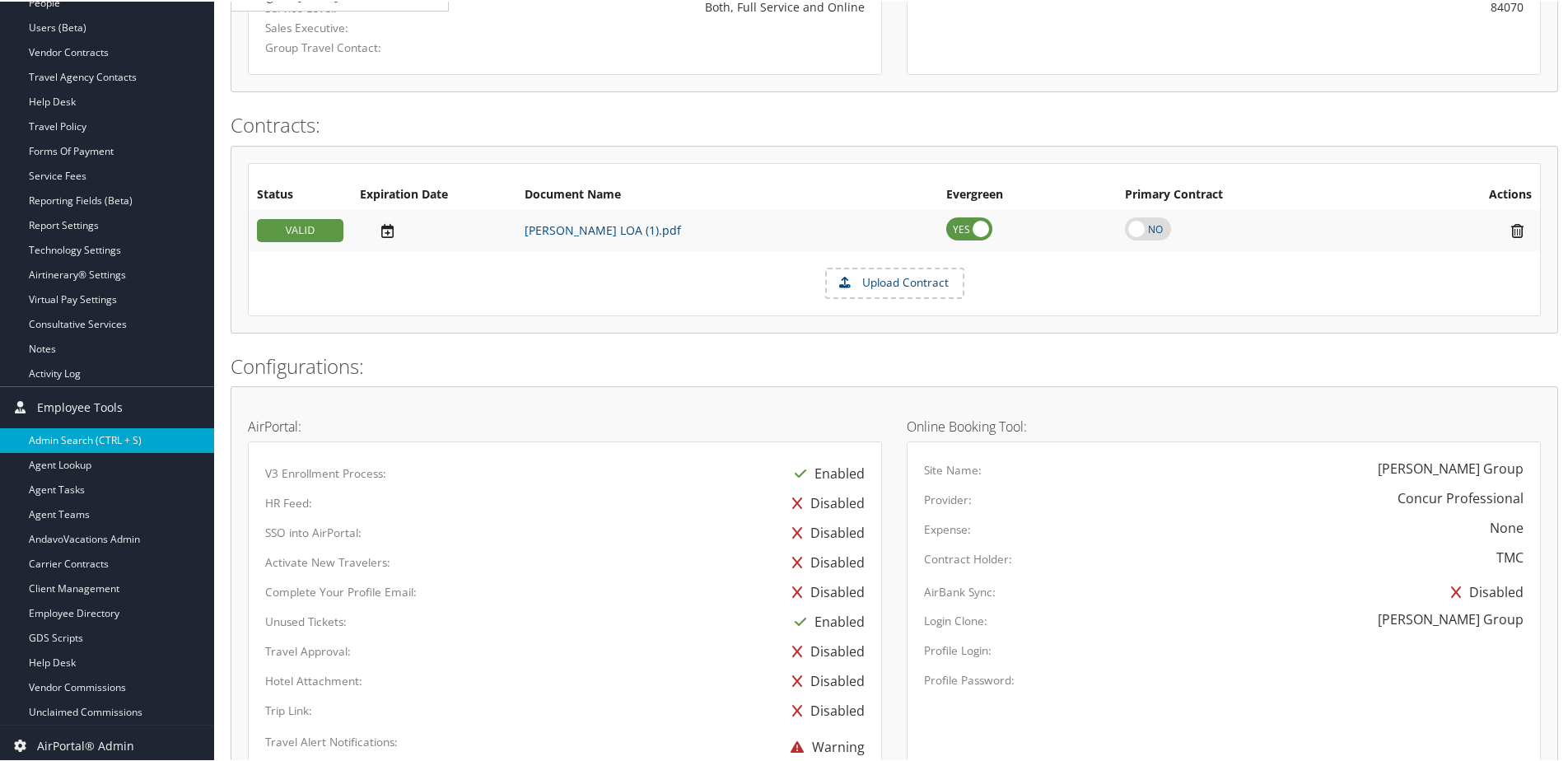
click at [73, 437] on link "Admin Search (CTRL + S)" at bounding box center [107, 438] width 214 height 25
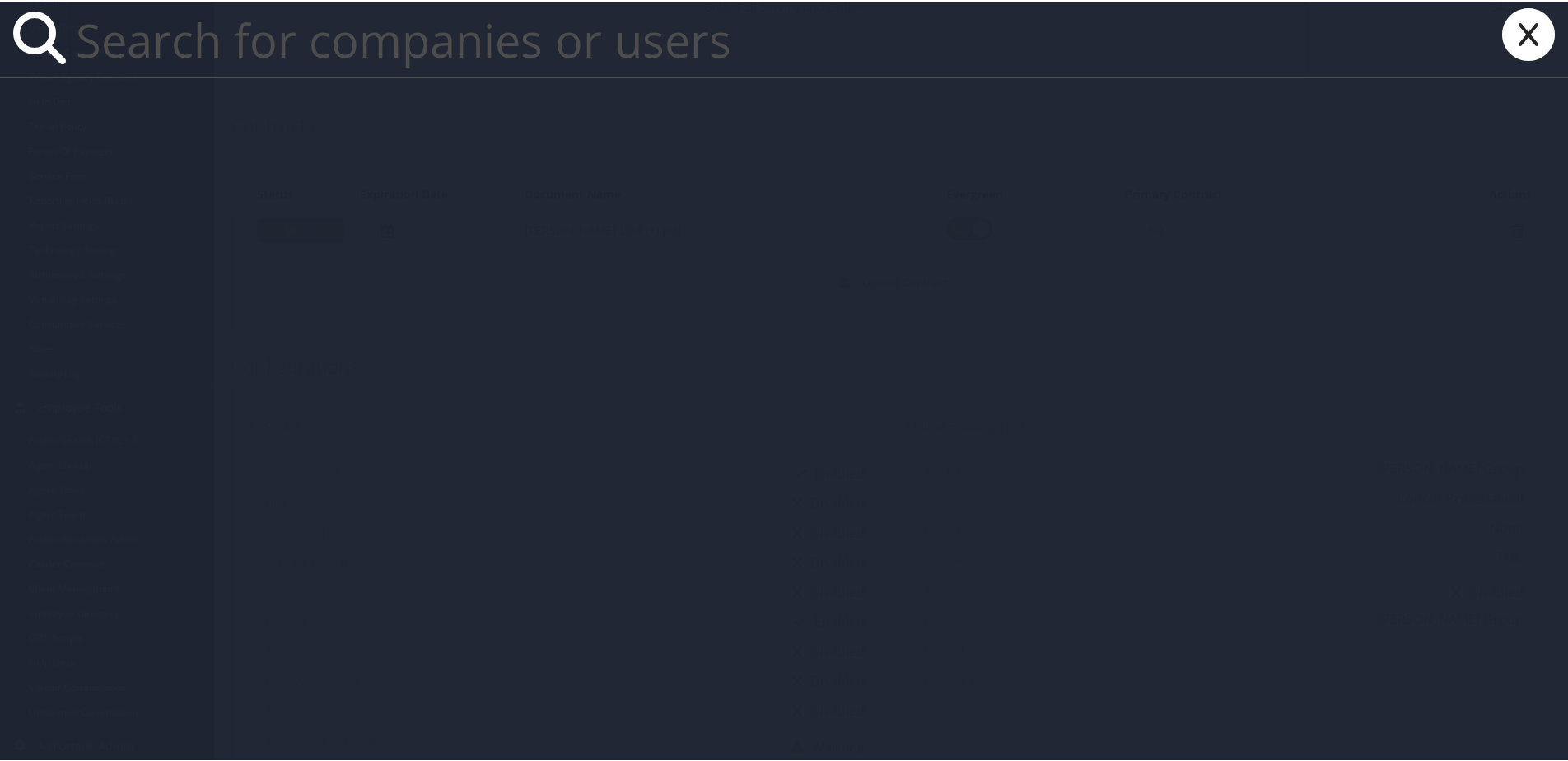
paste input "mdavis@gopfs.com"
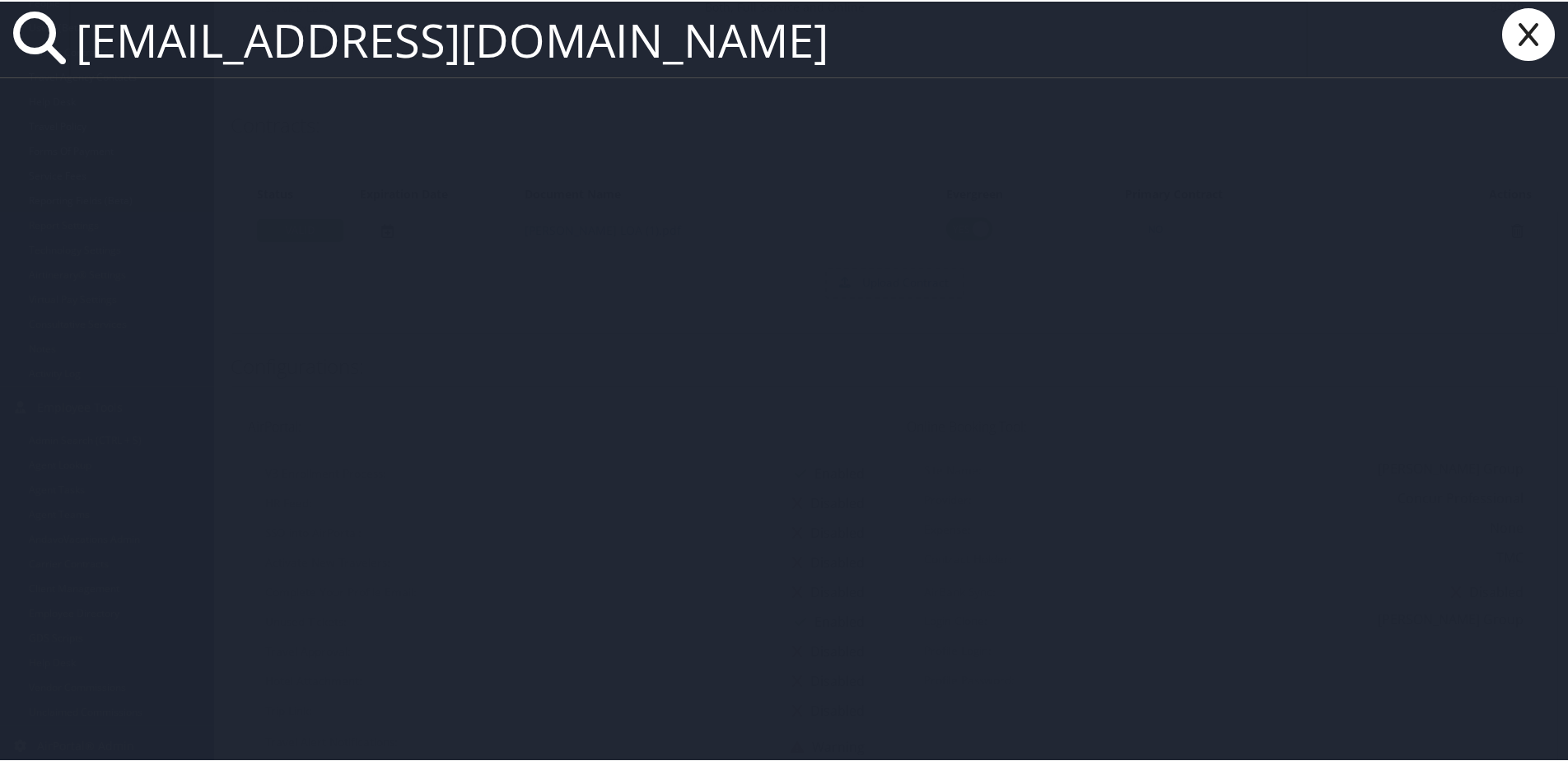
type input "[EMAIL_ADDRESS][DOMAIN_NAME]"
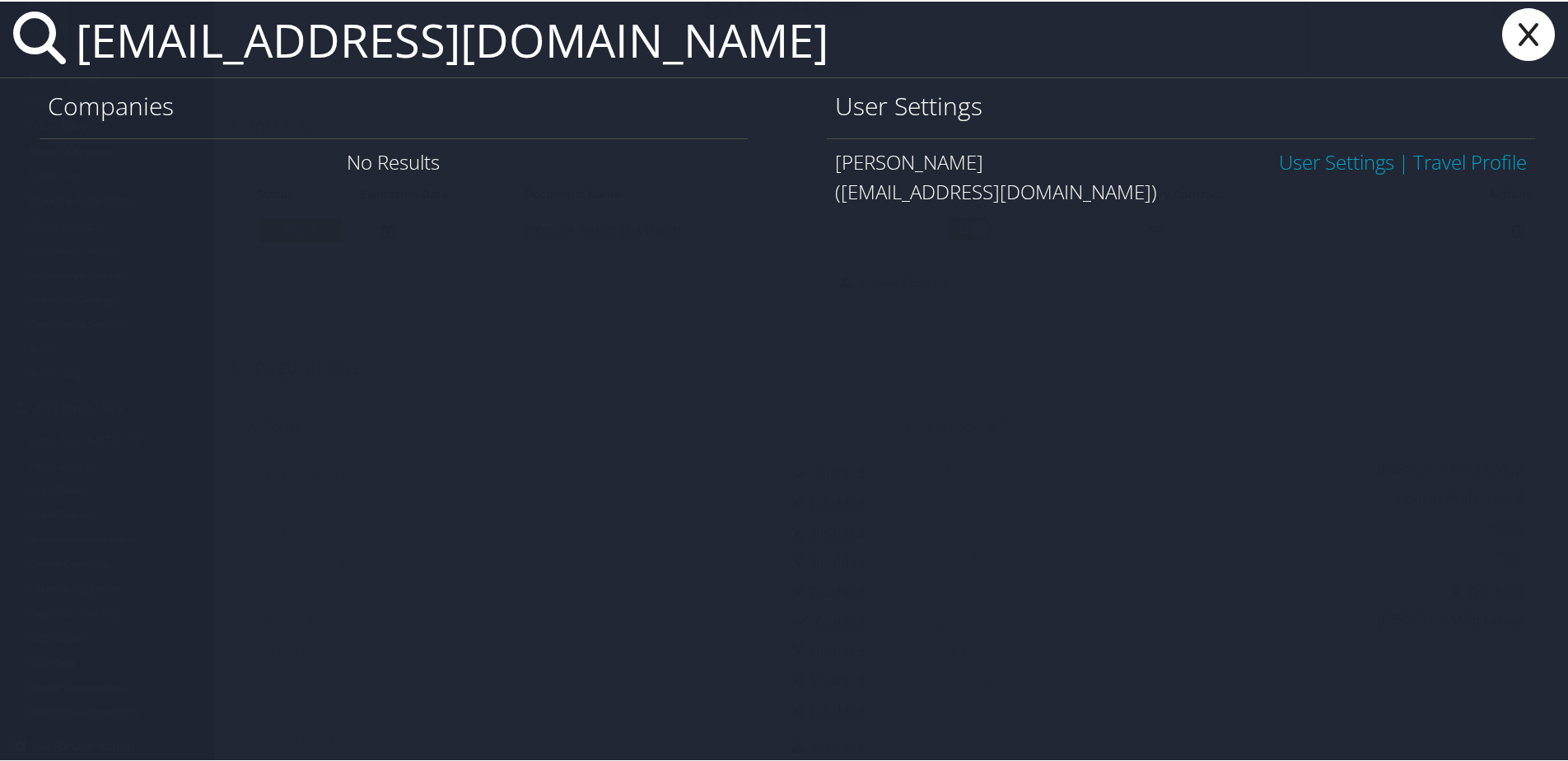
click at [1300, 172] on link "User Settings" at bounding box center [1336, 160] width 115 height 27
click at [1295, 167] on link "User Settings" at bounding box center [1336, 160] width 115 height 27
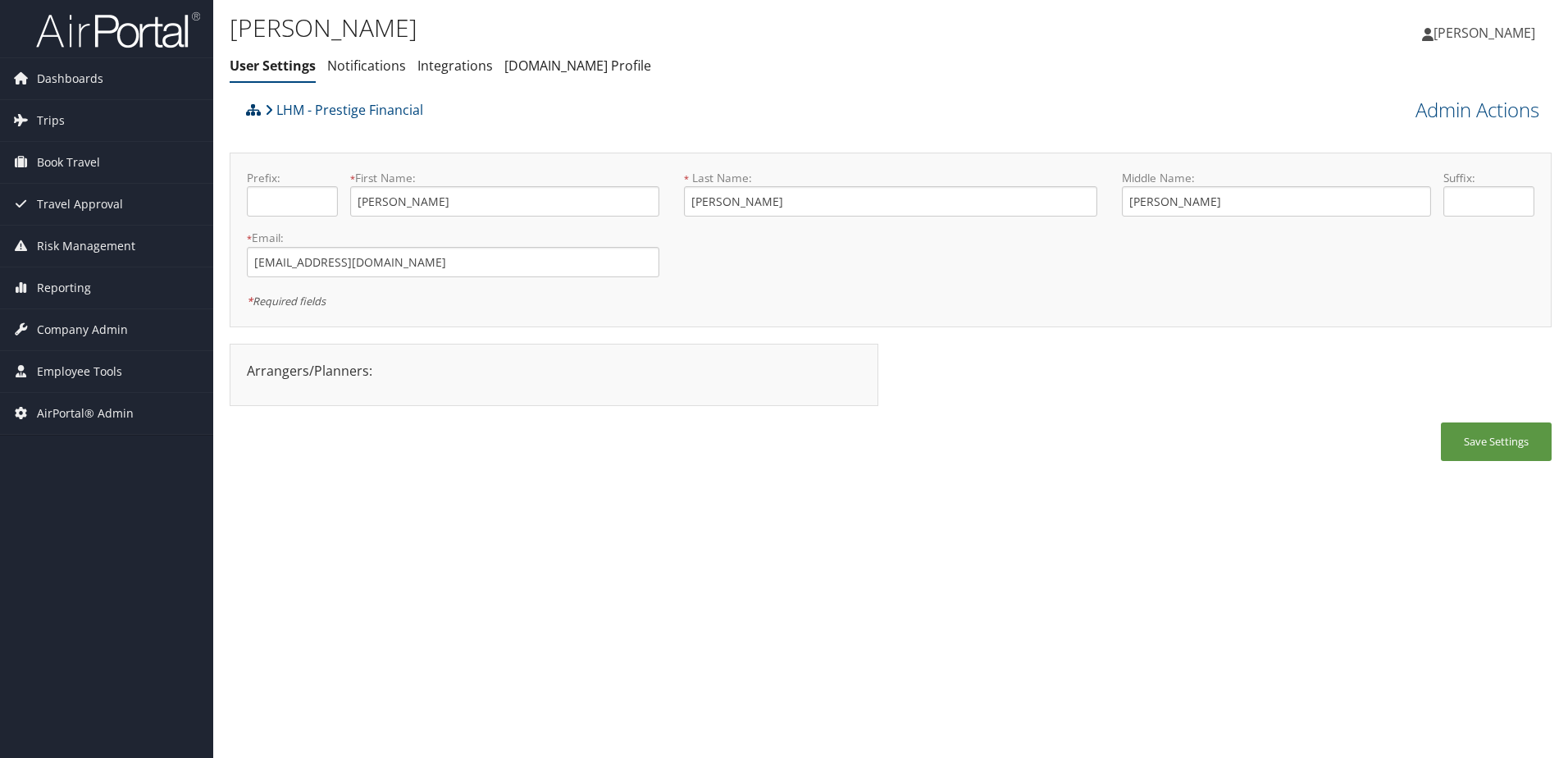
click at [249, 109] on icon at bounding box center [253, 109] width 15 height 13
click at [349, 108] on link "LHM - Prestige Financial" at bounding box center [343, 110] width 158 height 33
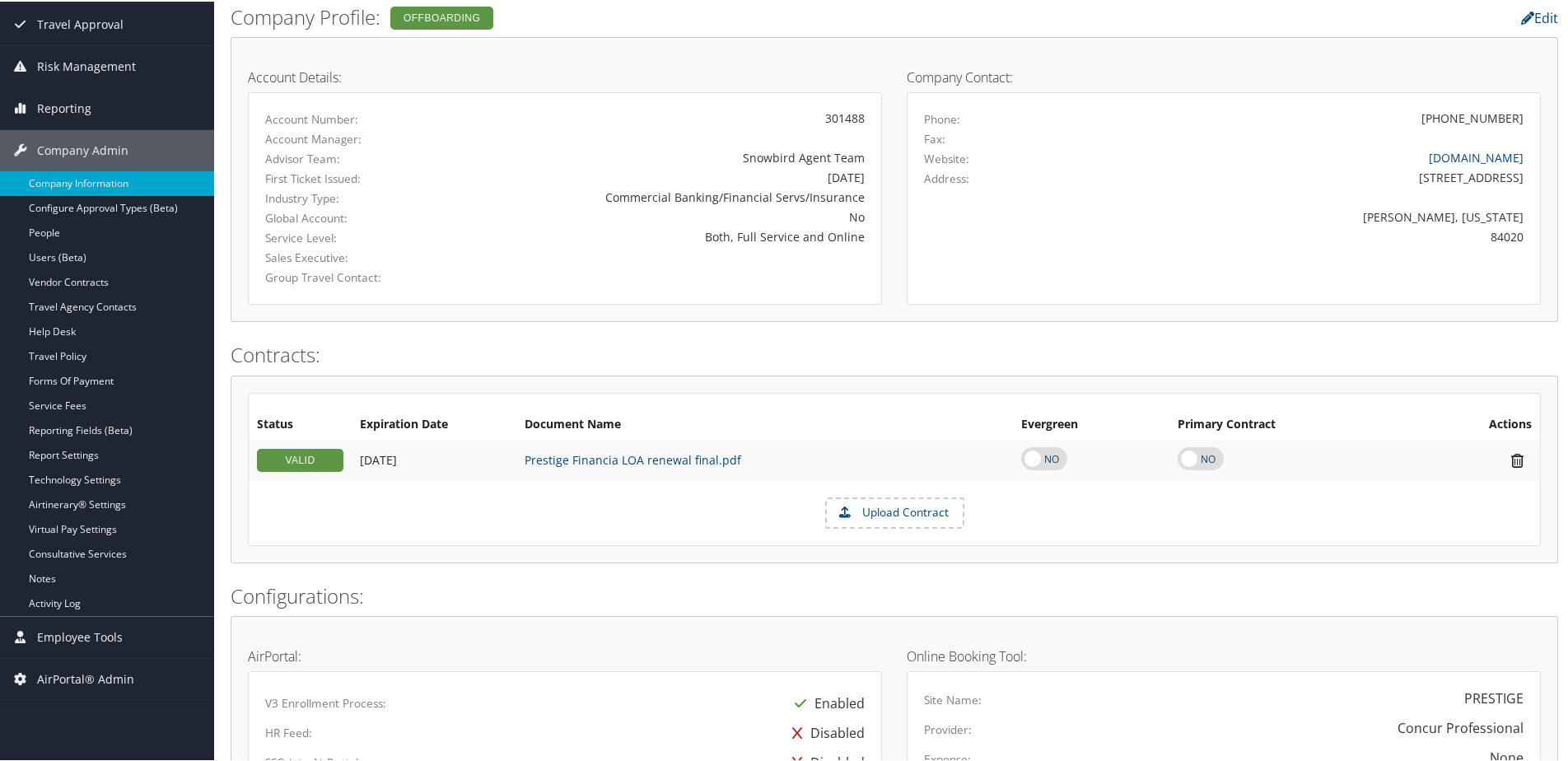
scroll to position [82, 0]
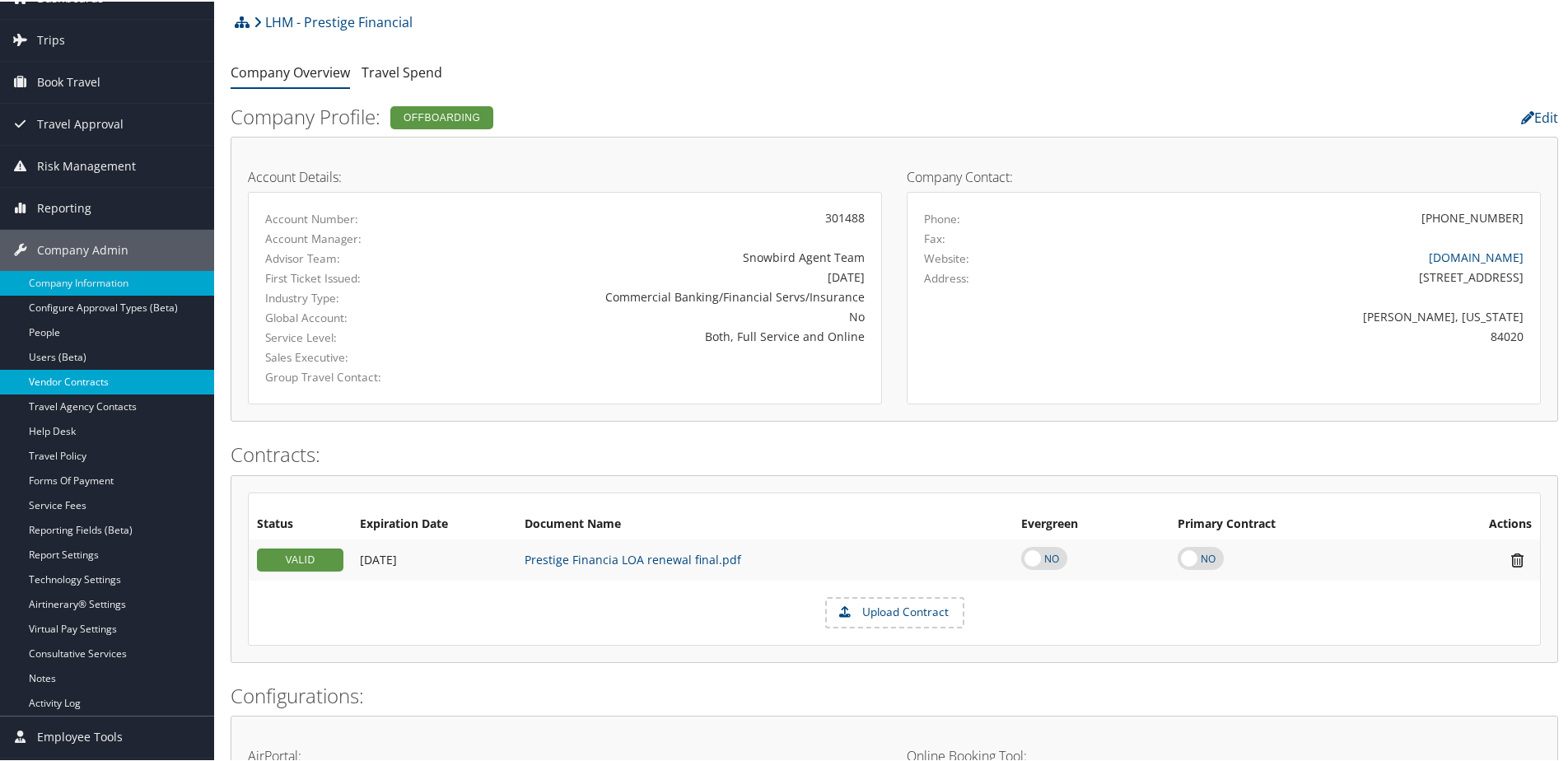
click at [69, 370] on link "Vendor Contracts" at bounding box center [107, 380] width 214 height 25
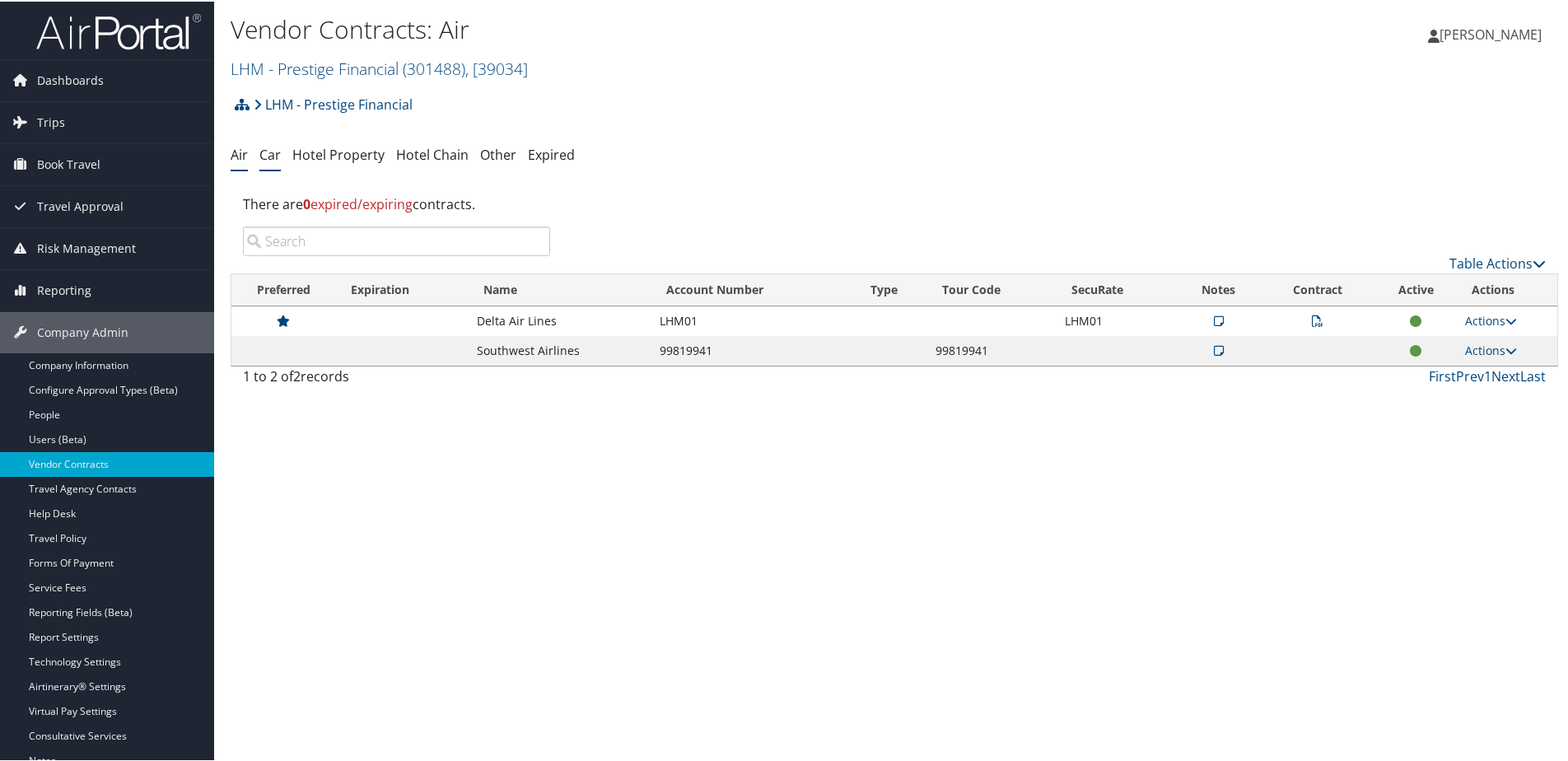
click at [262, 157] on link "Car" at bounding box center [270, 153] width 21 height 18
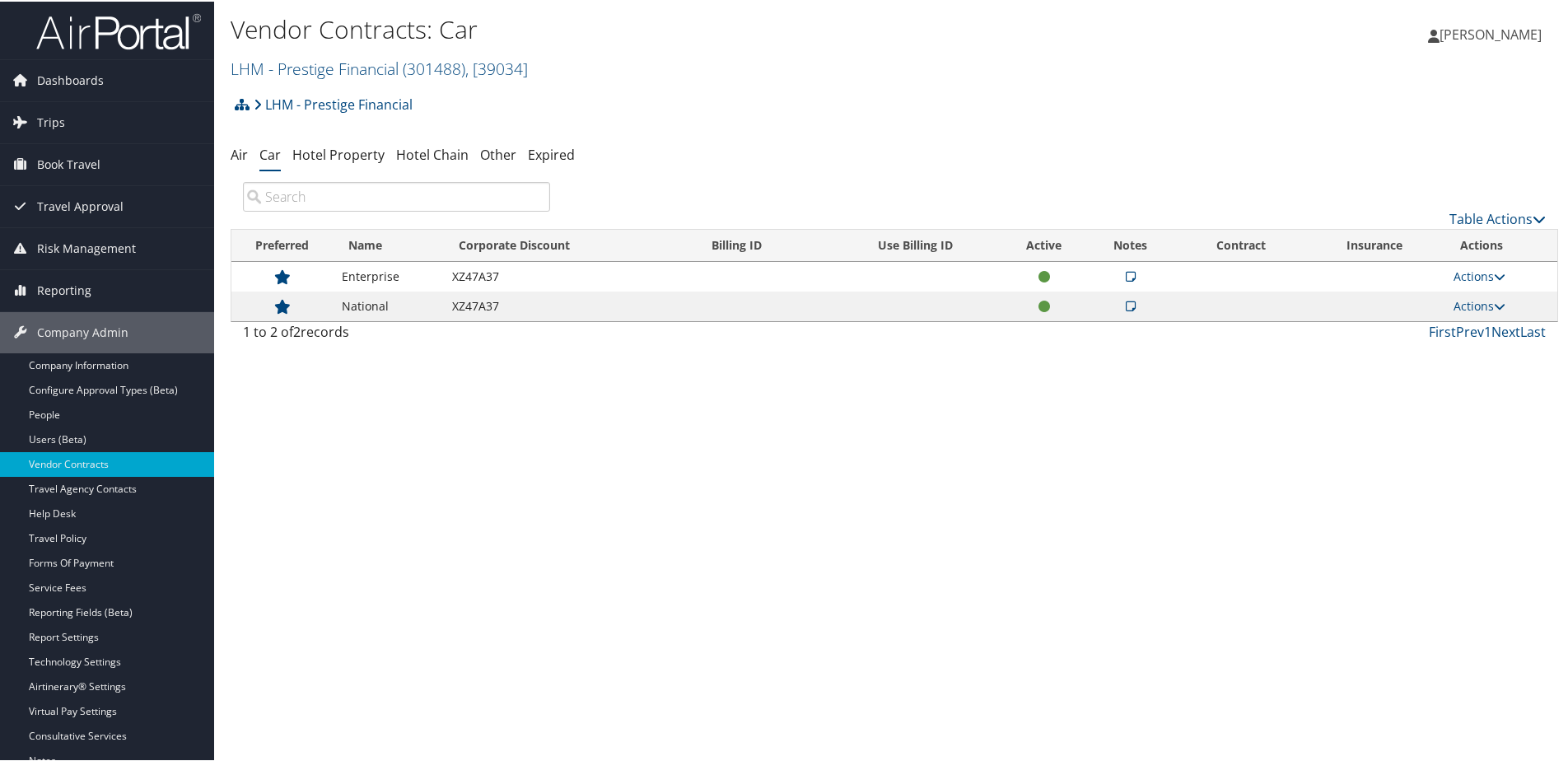
click at [231, 157] on link "Air" at bounding box center [239, 153] width 18 height 18
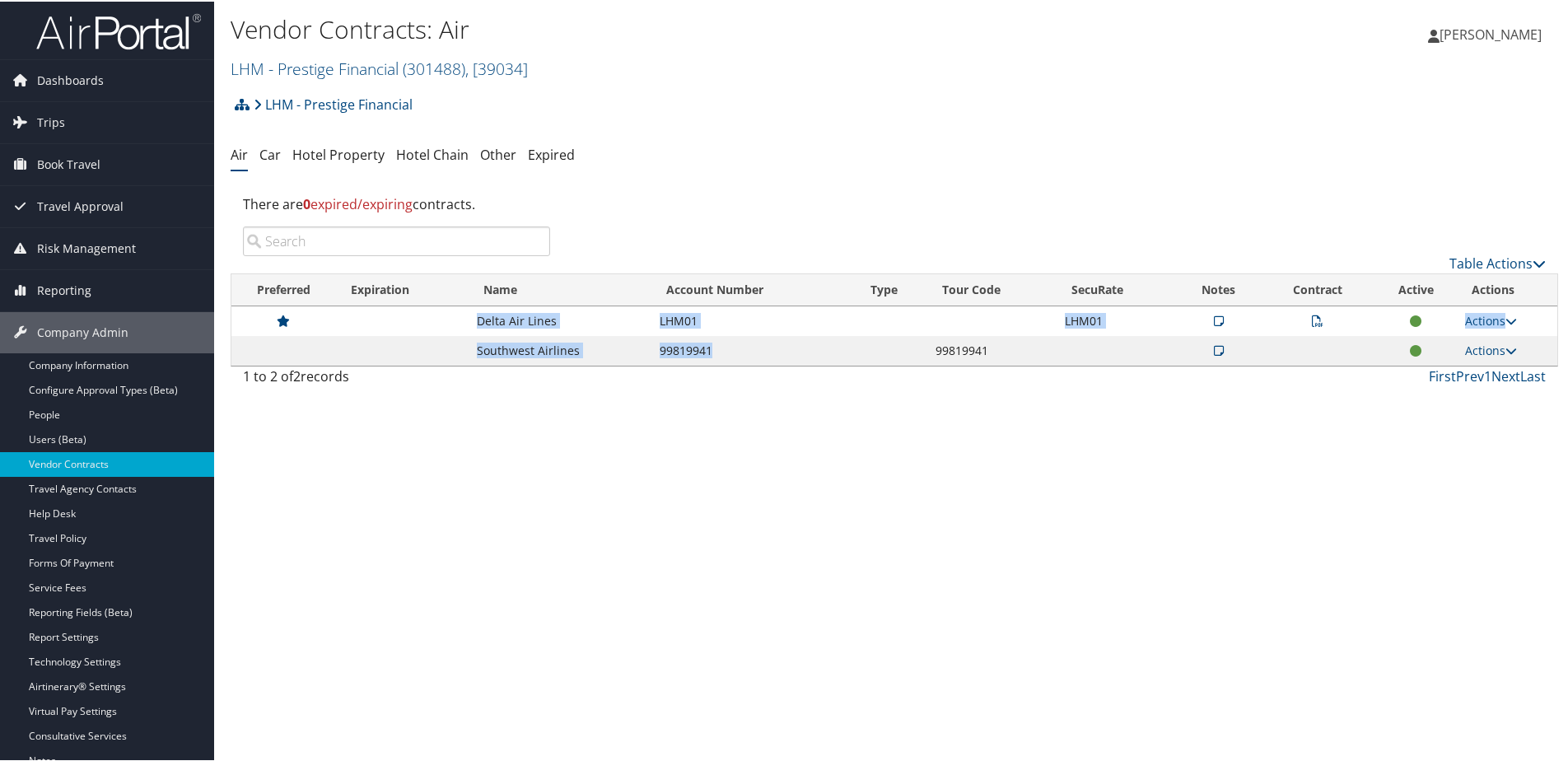
drag, startPoint x: 466, startPoint y: 316, endPoint x: 805, endPoint y: 352, distance: 340.9
click at [805, 352] on tbody "Delta Air Lines LHM01 LHM01 Actions View Notes View Contracts Edit Contract Del…" at bounding box center [894, 334] width 1326 height 60
click at [803, 350] on td "99819941" at bounding box center [754, 349] width 205 height 30
click at [267, 153] on link "Car" at bounding box center [270, 153] width 21 height 18
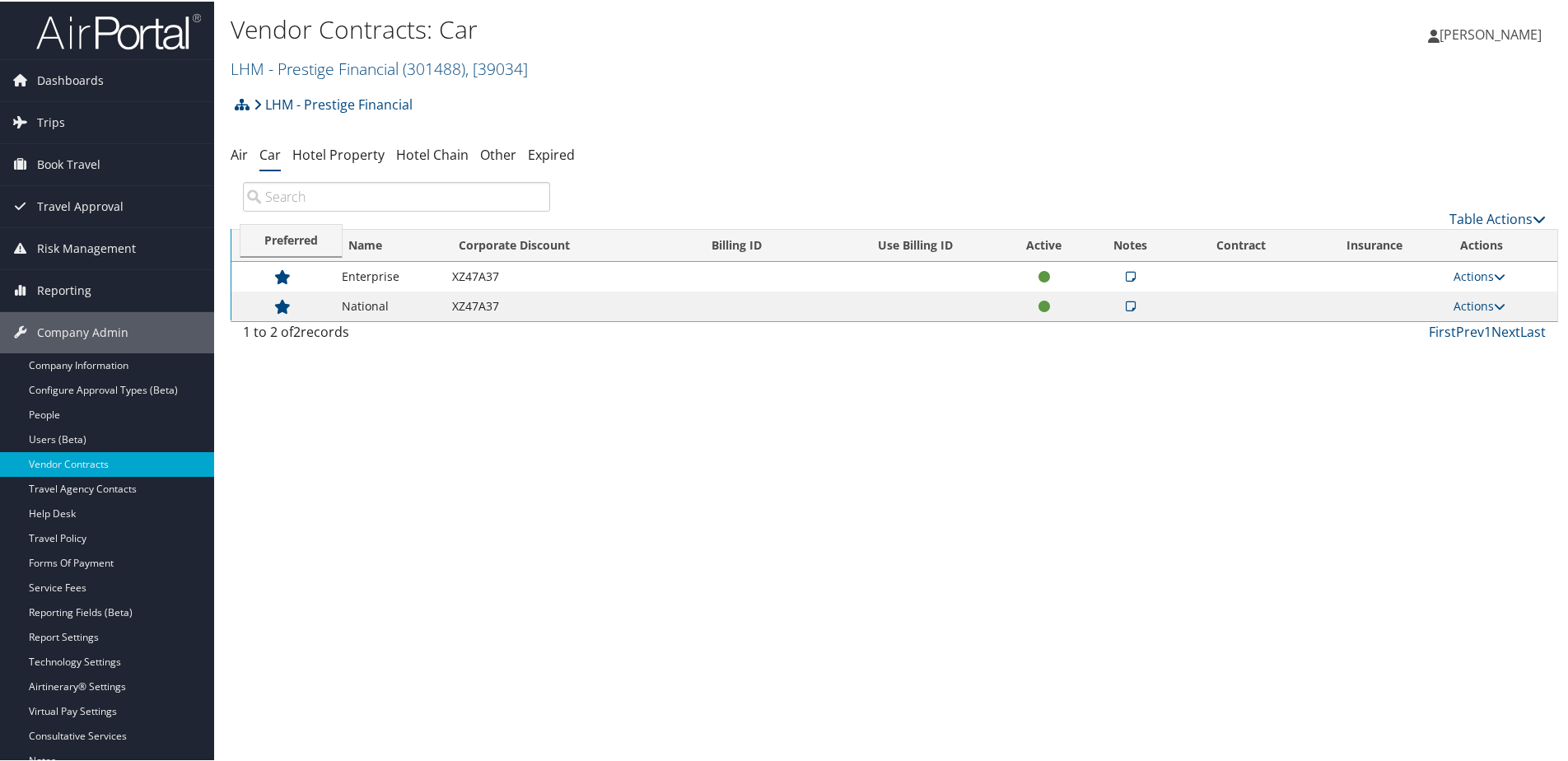
drag, startPoint x: 244, startPoint y: 228, endPoint x: 252, endPoint y: 223, distance: 9.4
click at [337, 151] on link "Hotel Property" at bounding box center [338, 153] width 92 height 18
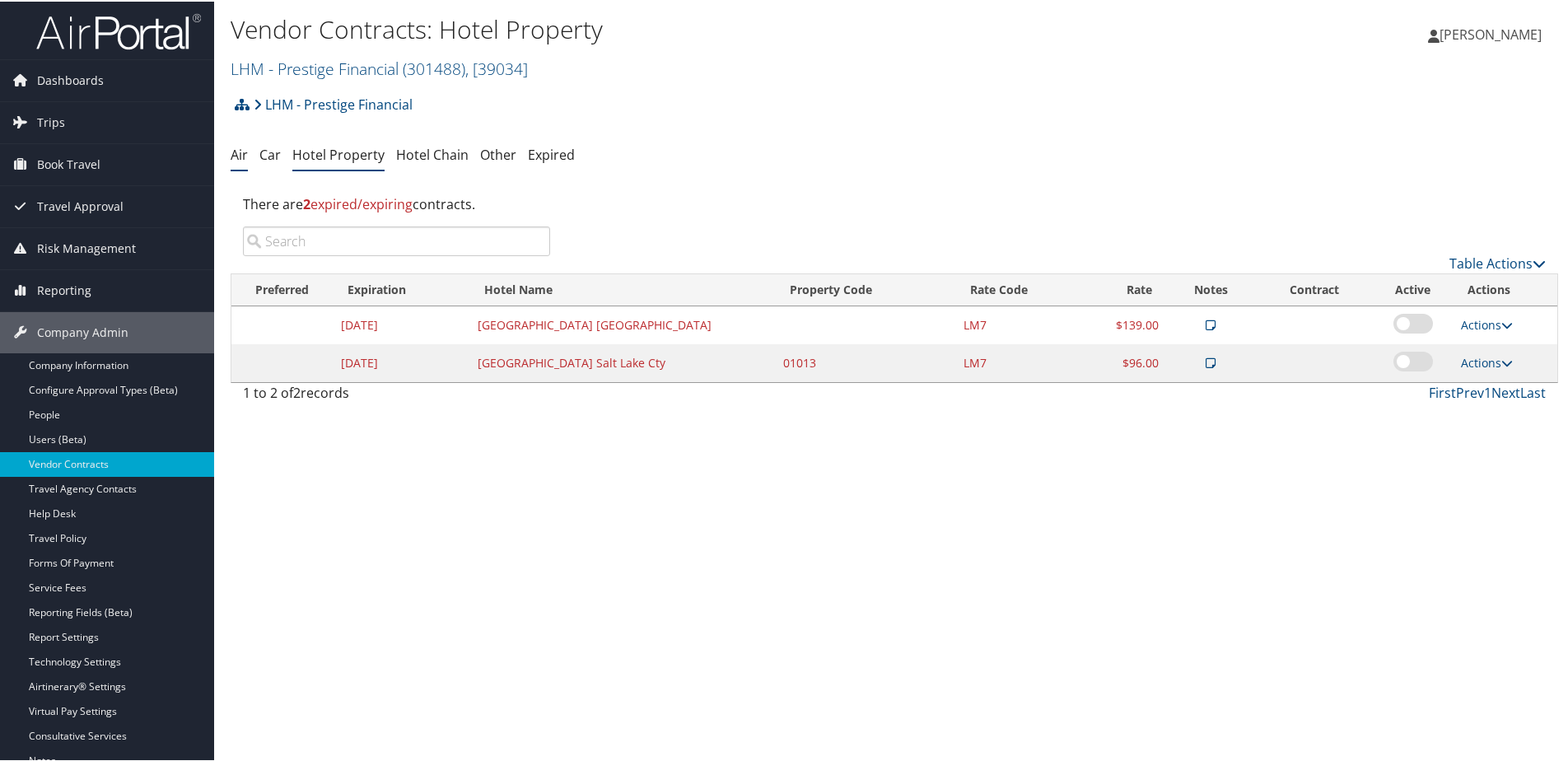
click at [244, 152] on link "Air" at bounding box center [239, 153] width 18 height 18
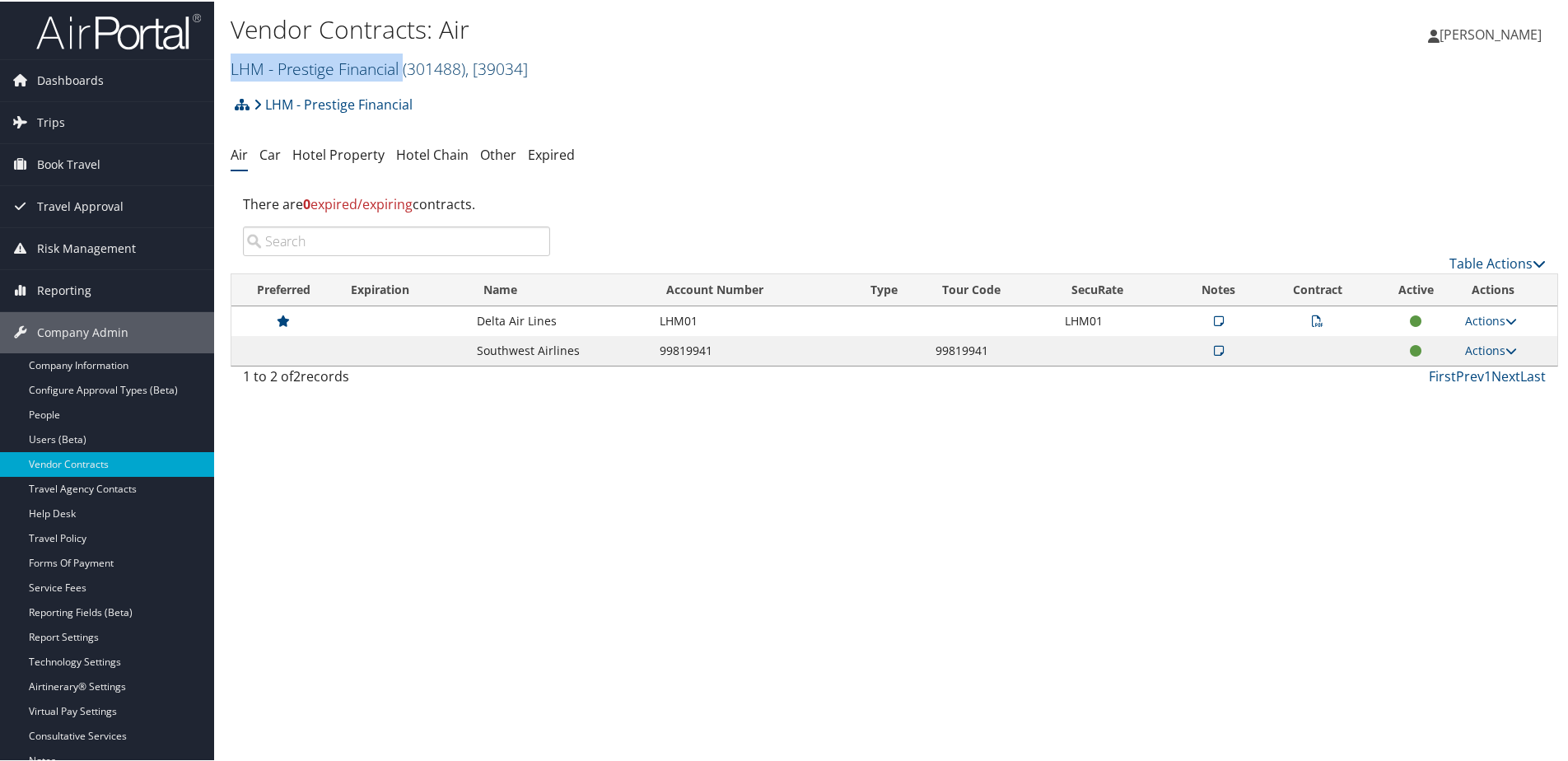
drag, startPoint x: 224, startPoint y: 68, endPoint x: 402, endPoint y: 66, distance: 178.0
click at [403, 66] on div "Vendor Contracts: Air LHM - Prestige Financial ( 301488 ) , [ 39034 ] LHM - Pre…" at bounding box center [894, 43] width 1360 height 87
copy link "LHM - Prestige Financial"
click at [105, 359] on link "Company Information" at bounding box center [107, 364] width 214 height 25
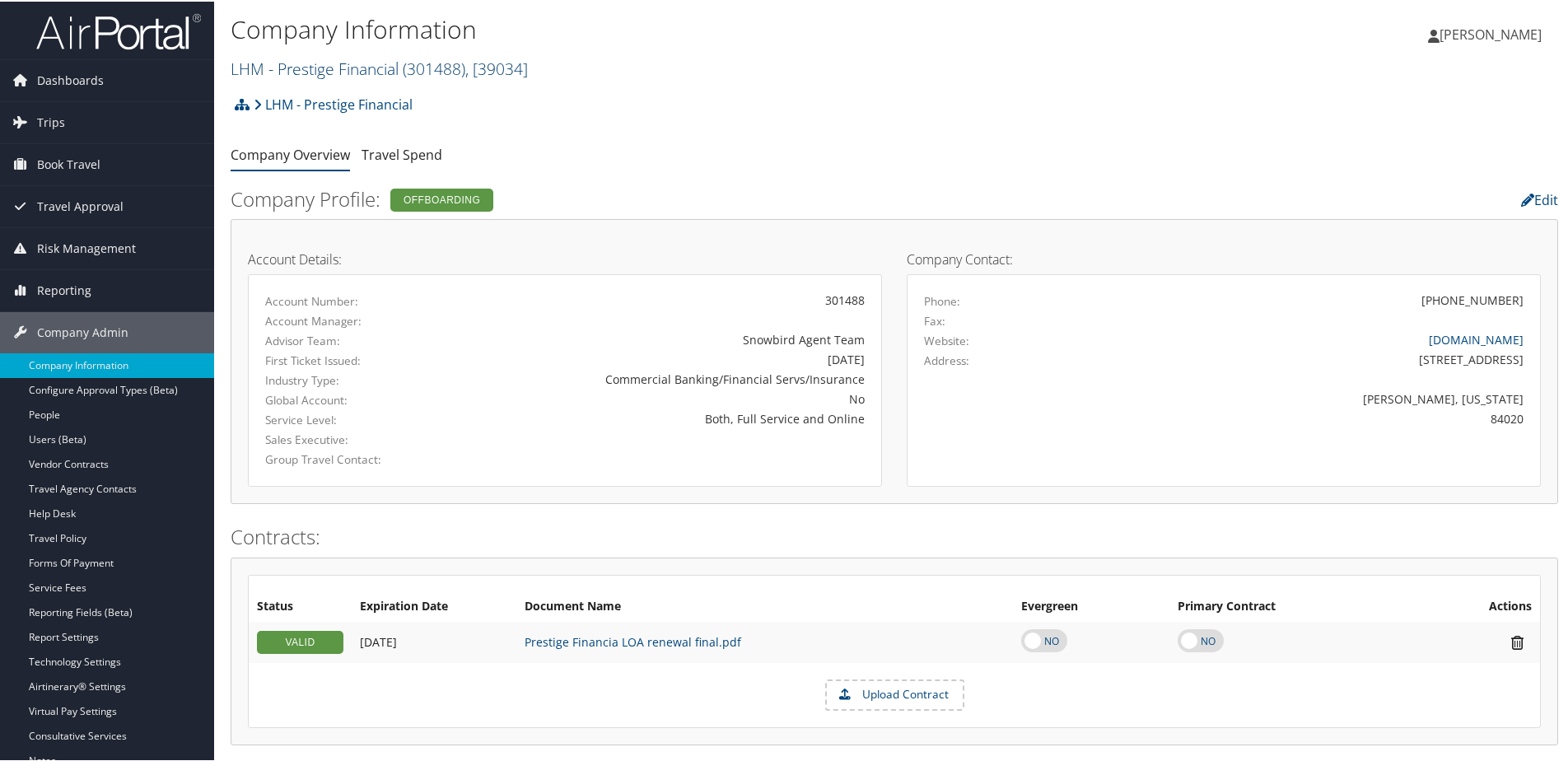
click at [388, 60] on link "LHM - Prestige Financial ( 301488 ) , [ 39034 ]" at bounding box center [379, 67] width 297 height 22
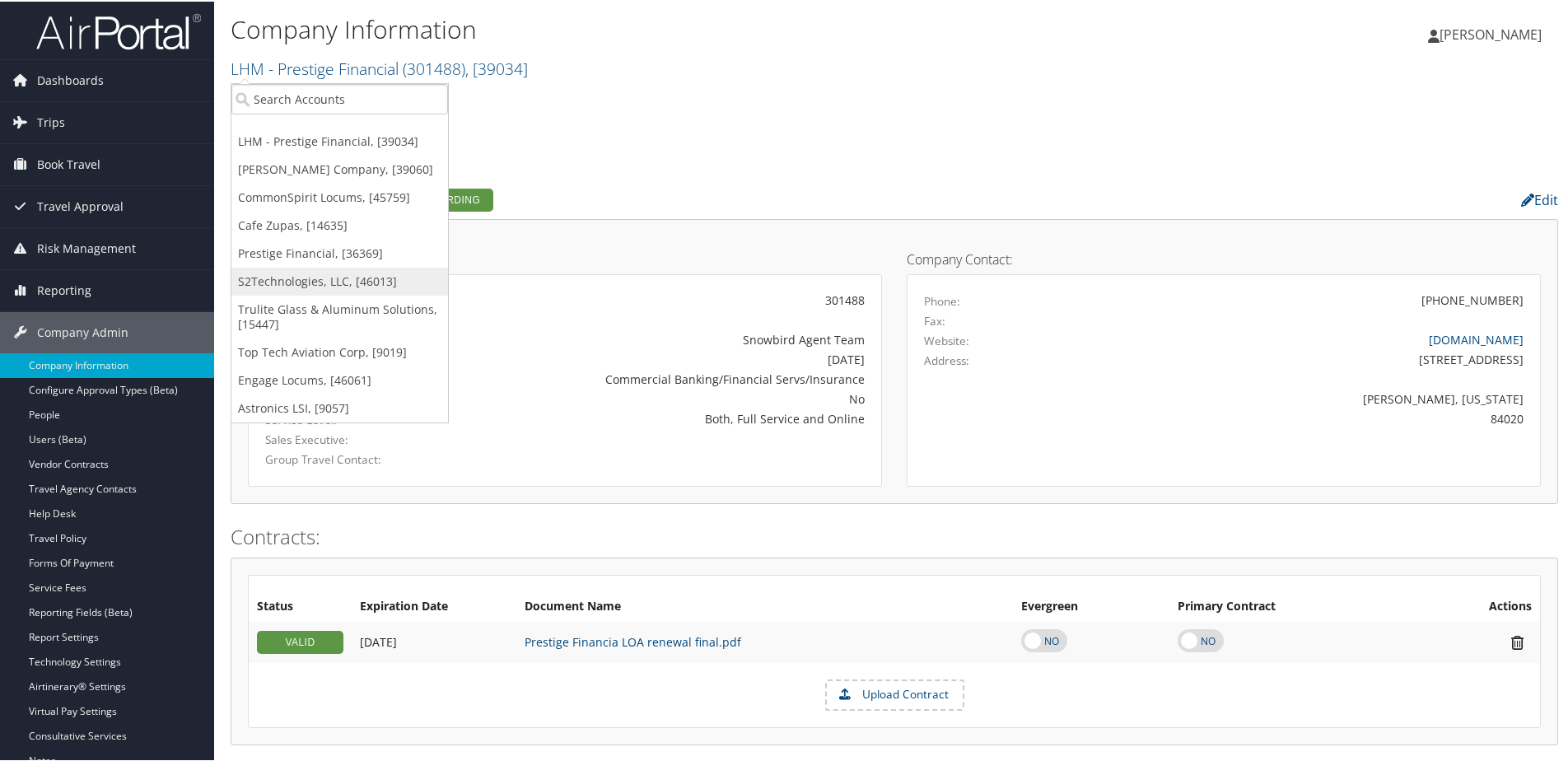
click at [293, 274] on link "S2Technologies, LLC, [46013]" at bounding box center [339, 280] width 217 height 28
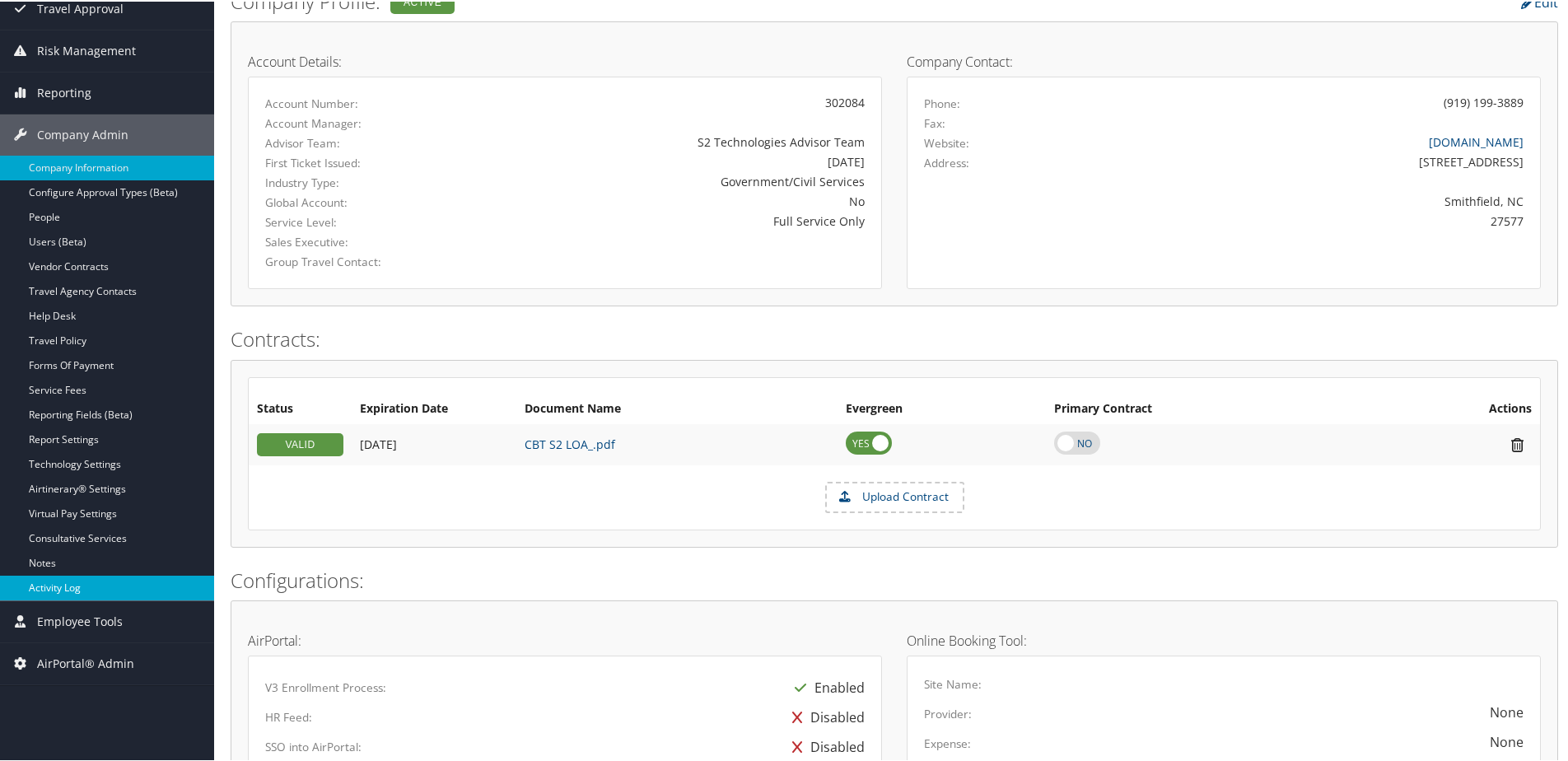
scroll to position [247, 0]
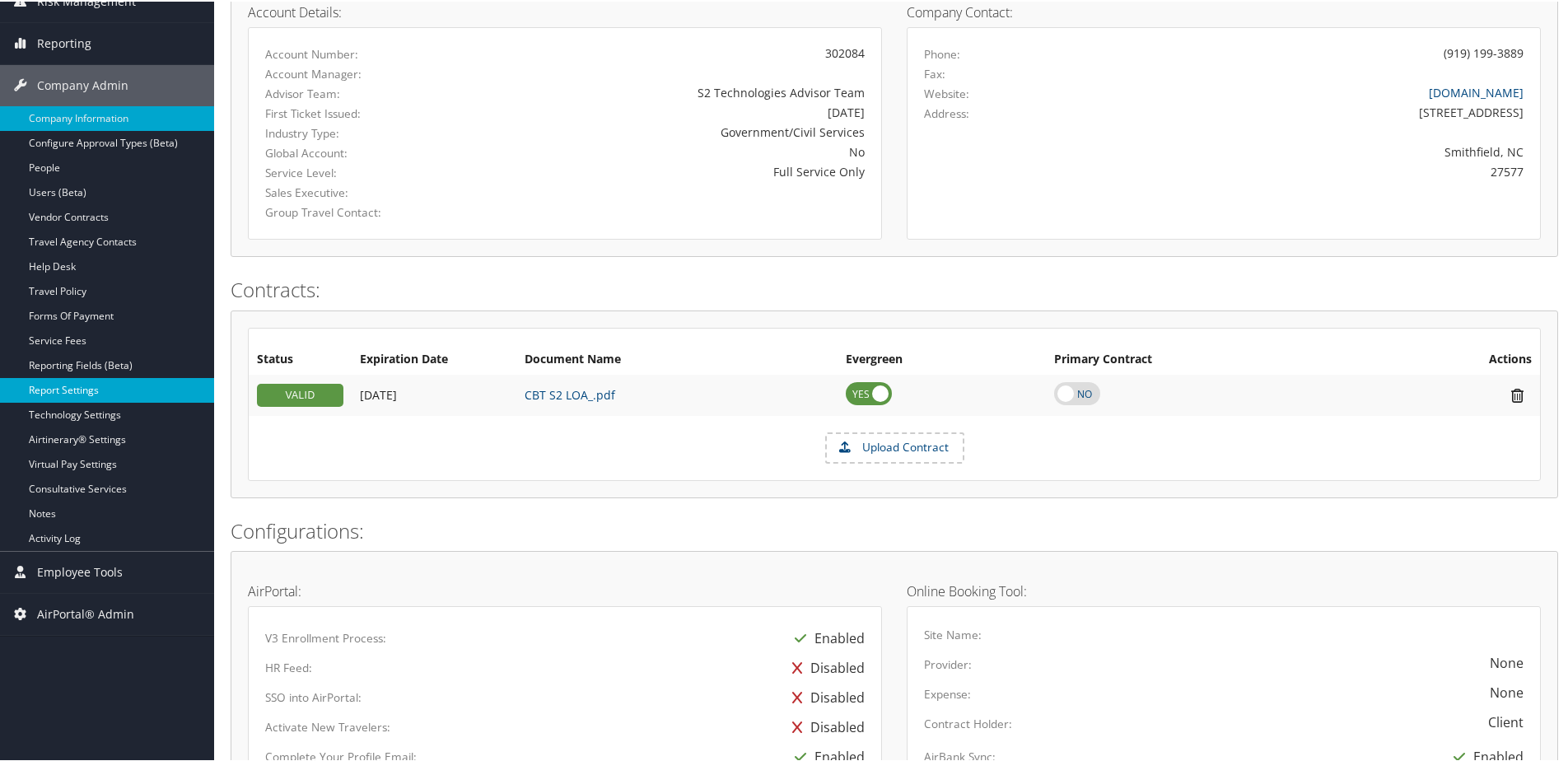
click at [80, 383] on link "Report Settings" at bounding box center [107, 388] width 214 height 25
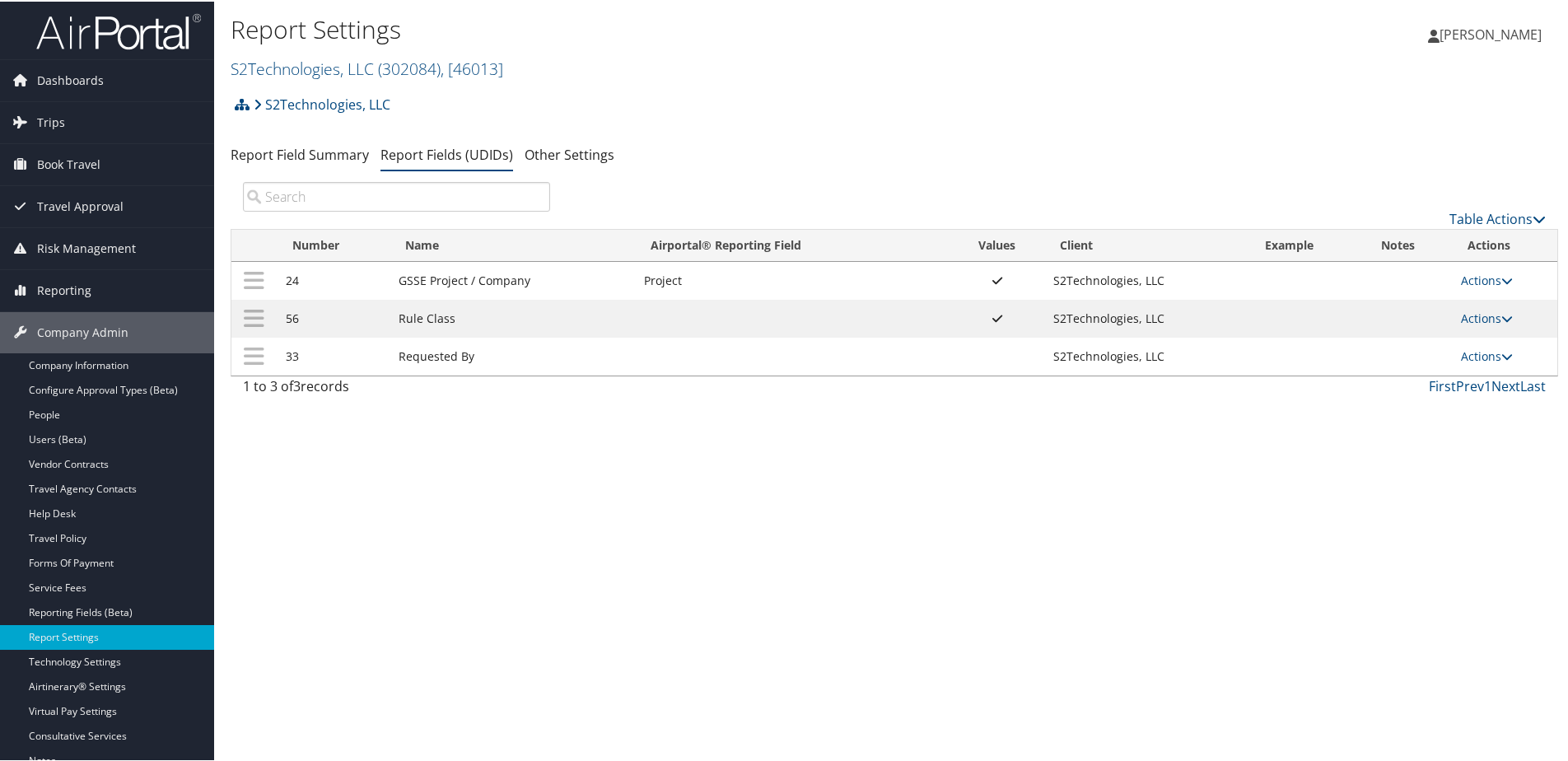
click at [1468, 267] on td "Actions Update Report Field Values Upload Report Field Values Edit Delete" at bounding box center [1504, 279] width 104 height 38
click at [1466, 279] on link "Actions" at bounding box center [1486, 279] width 52 height 16
click at [1366, 361] on link "Edit" at bounding box center [1417, 359] width 178 height 28
select select "22"
select select "both"
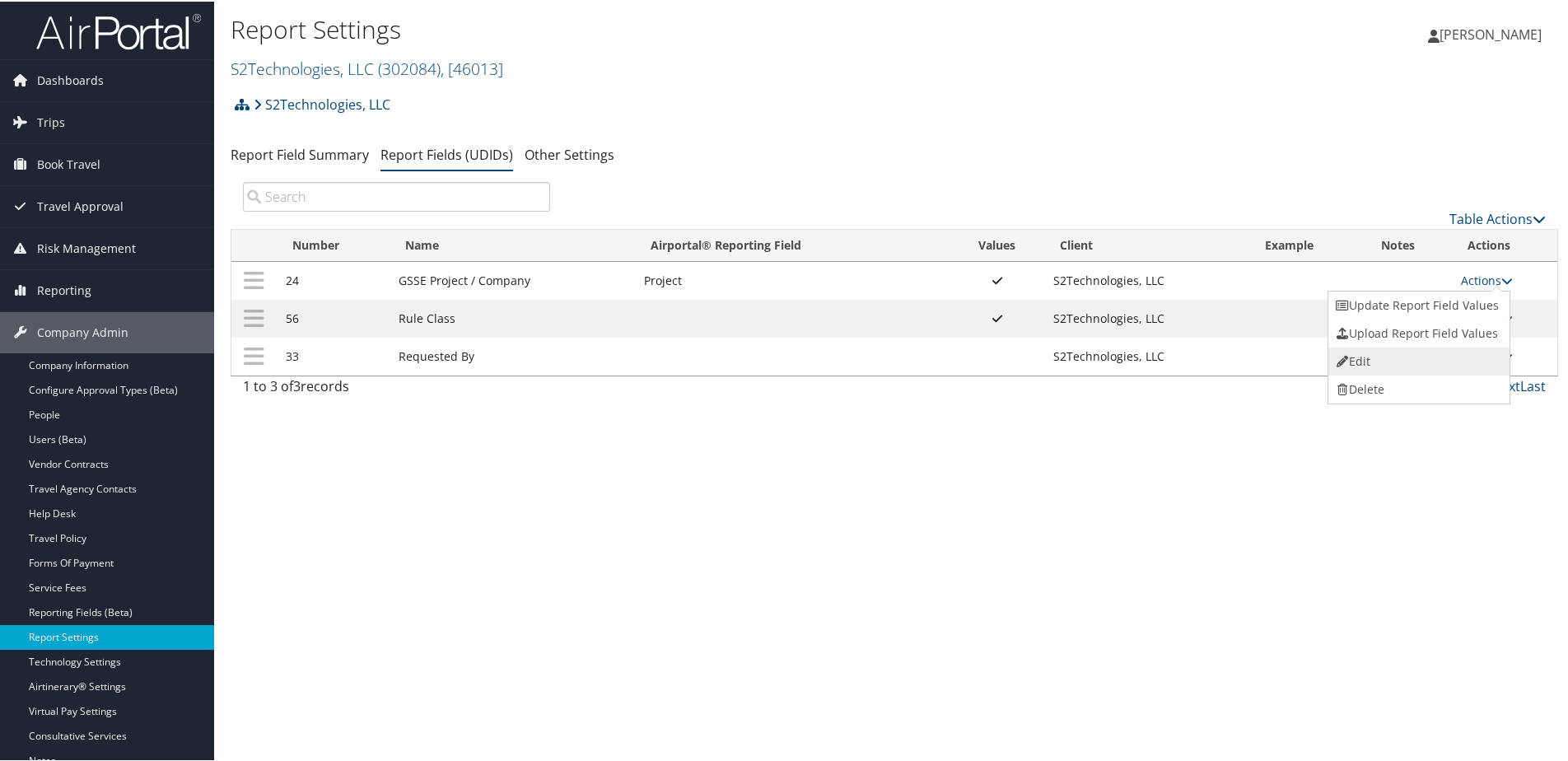
select select "profiled"
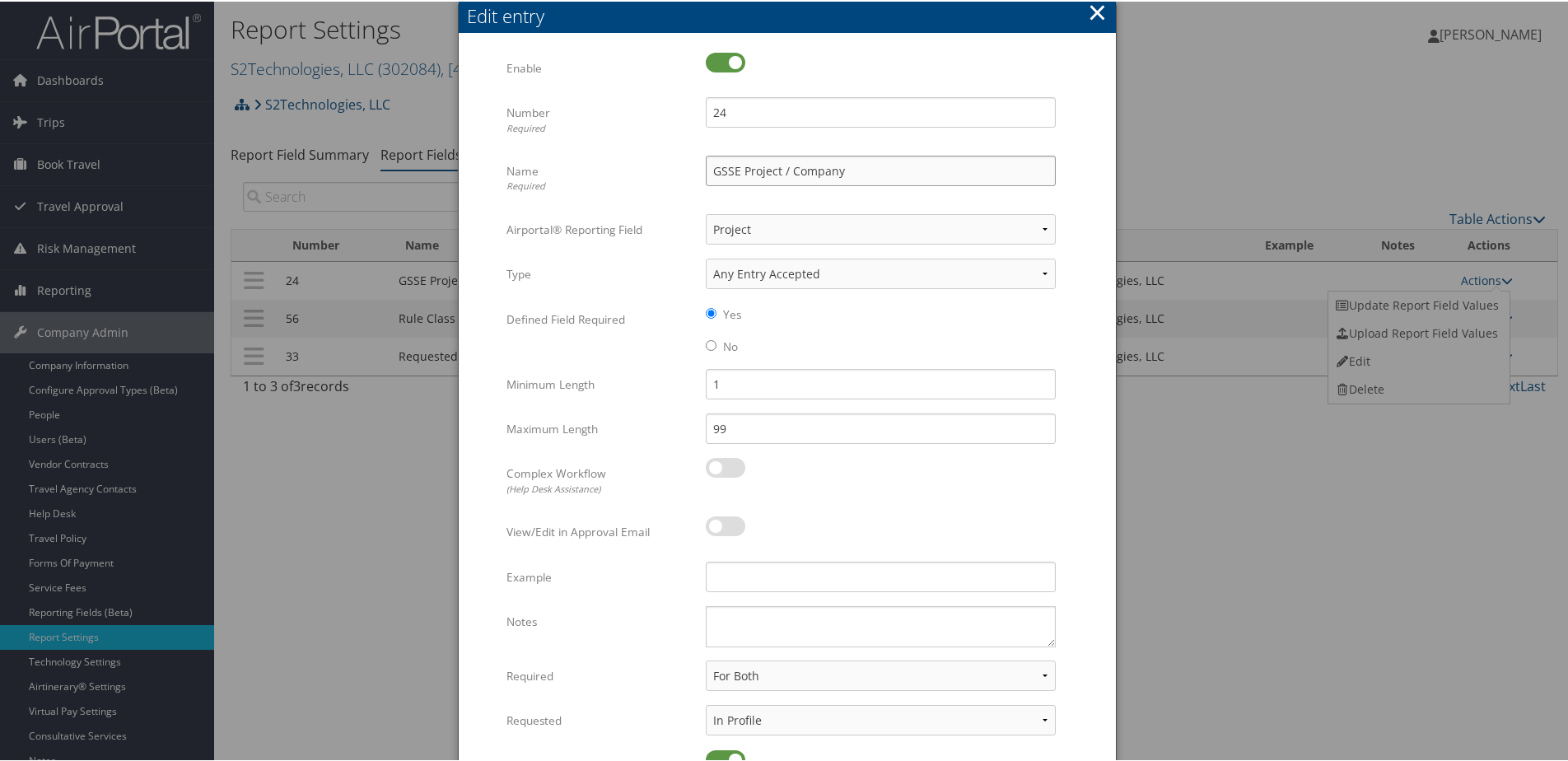
click at [788, 168] on input "GSSE Project / Company" at bounding box center [880, 169] width 350 height 31
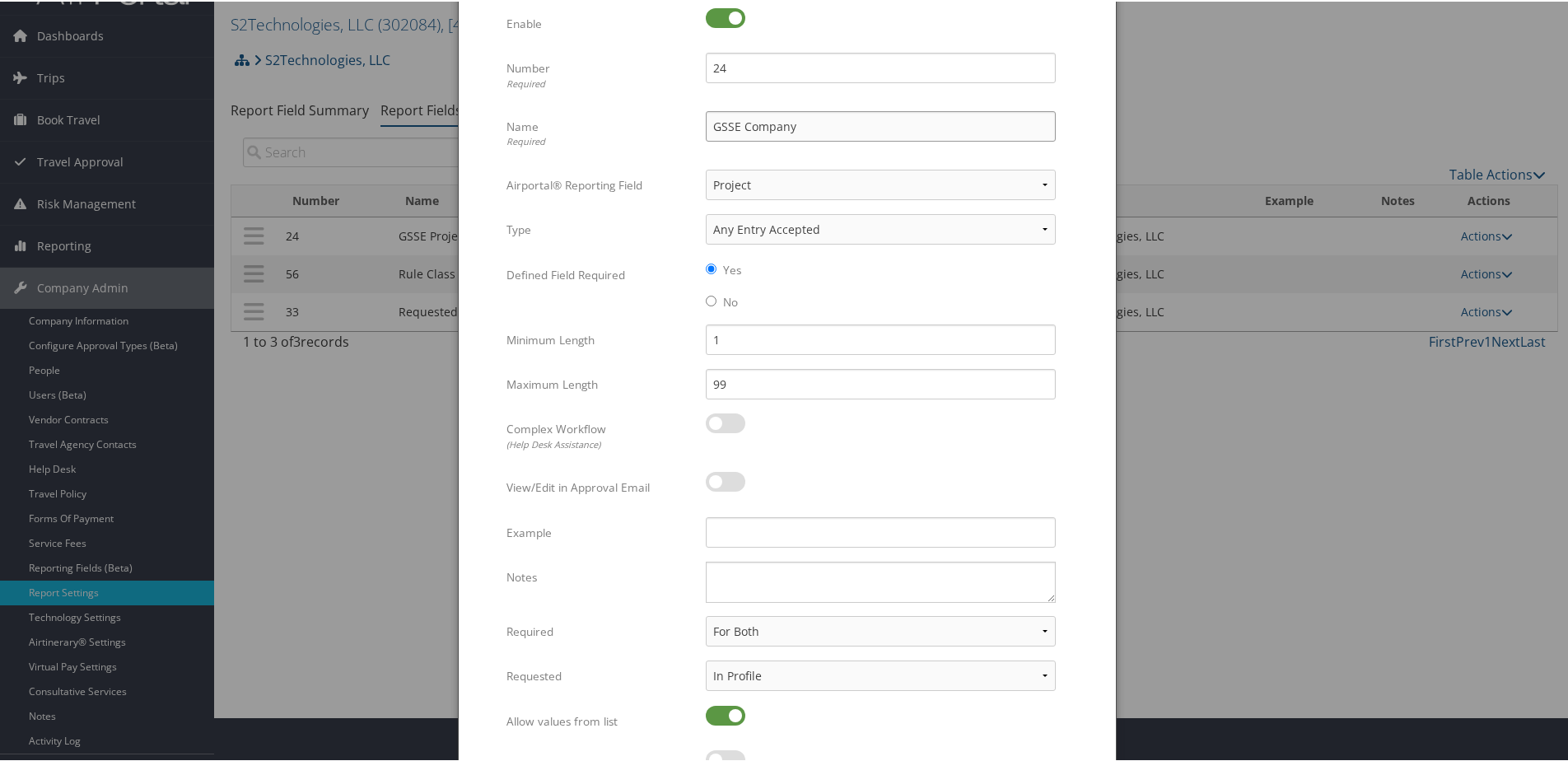
scroll to position [133, 0]
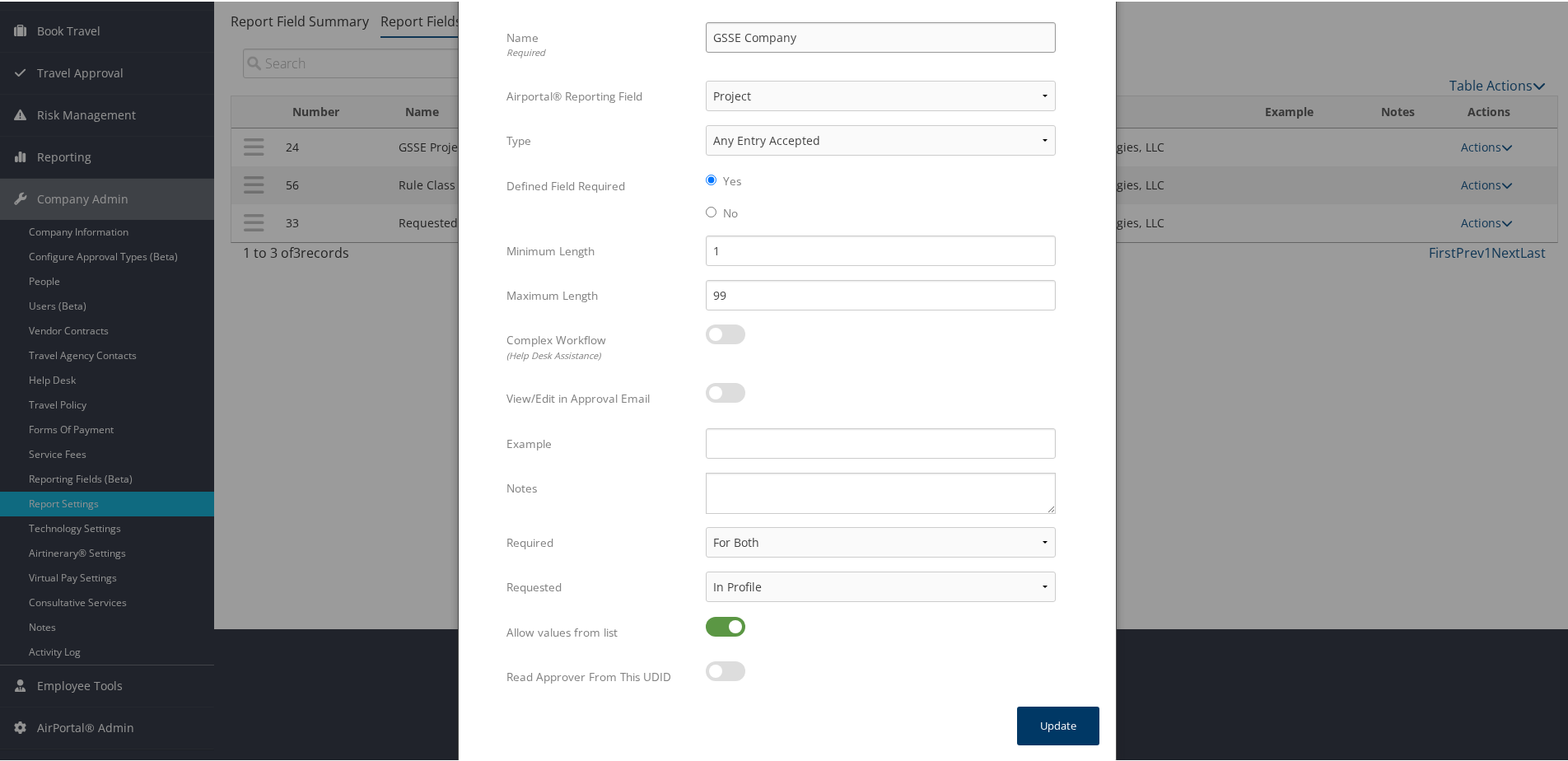
type input "GSSE Company"
click at [1045, 720] on button "Update" at bounding box center [1058, 724] width 82 height 39
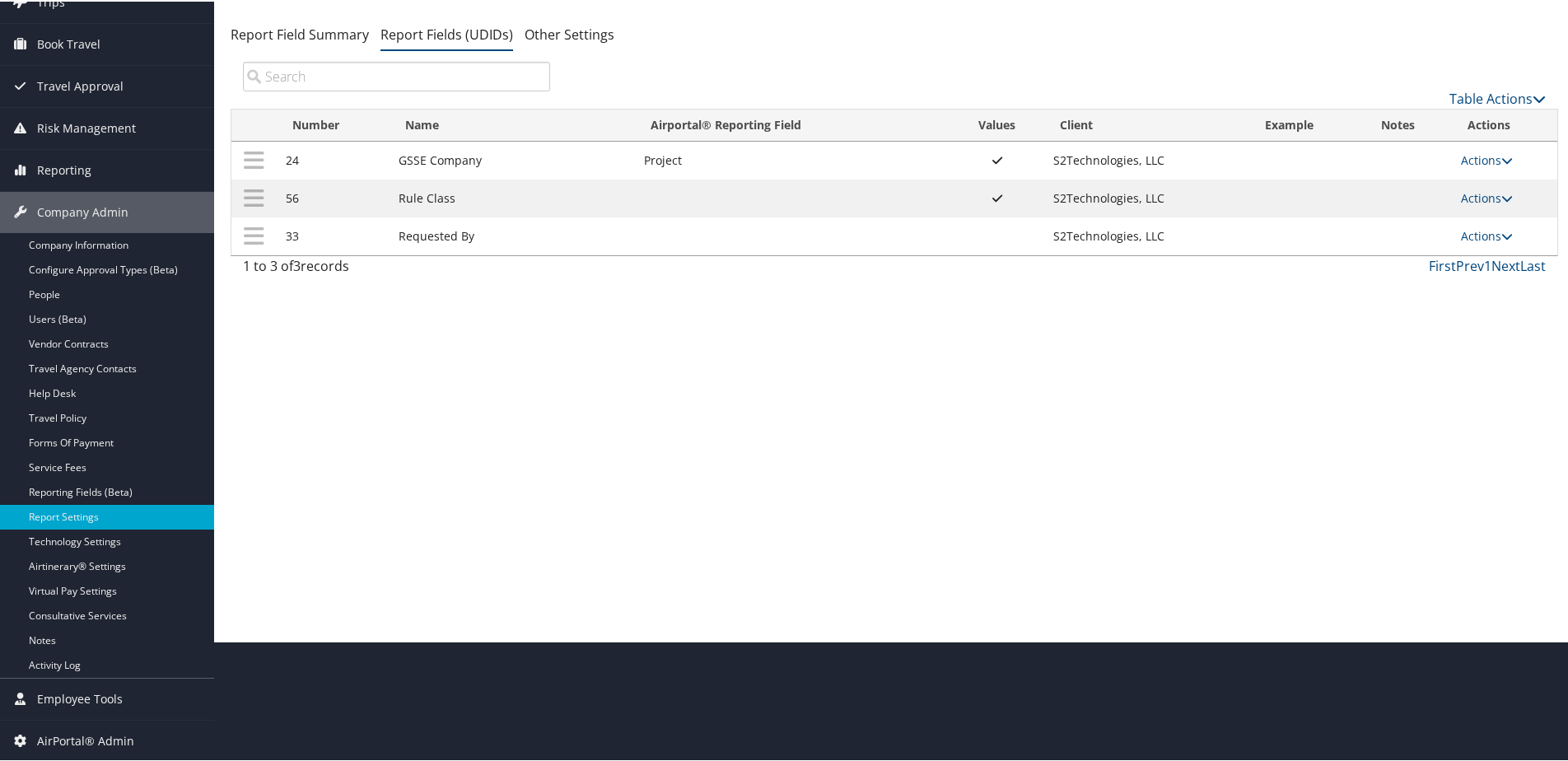
scroll to position [120, 0]
click at [1472, 159] on link "Actions" at bounding box center [1486, 159] width 52 height 16
click at [1381, 244] on link "Edit" at bounding box center [1417, 239] width 178 height 28
select select "22"
select select "both"
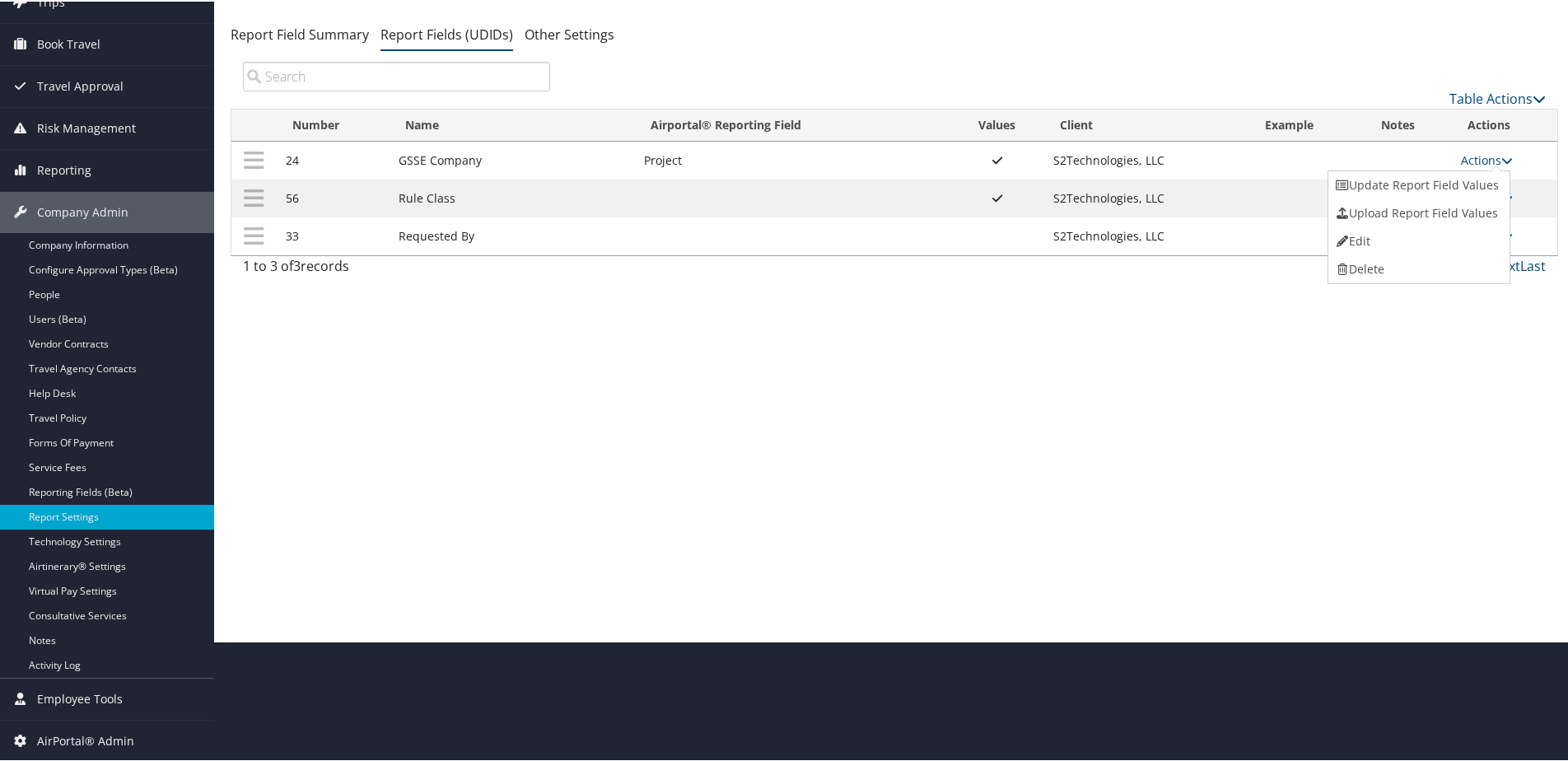
select select "profiled"
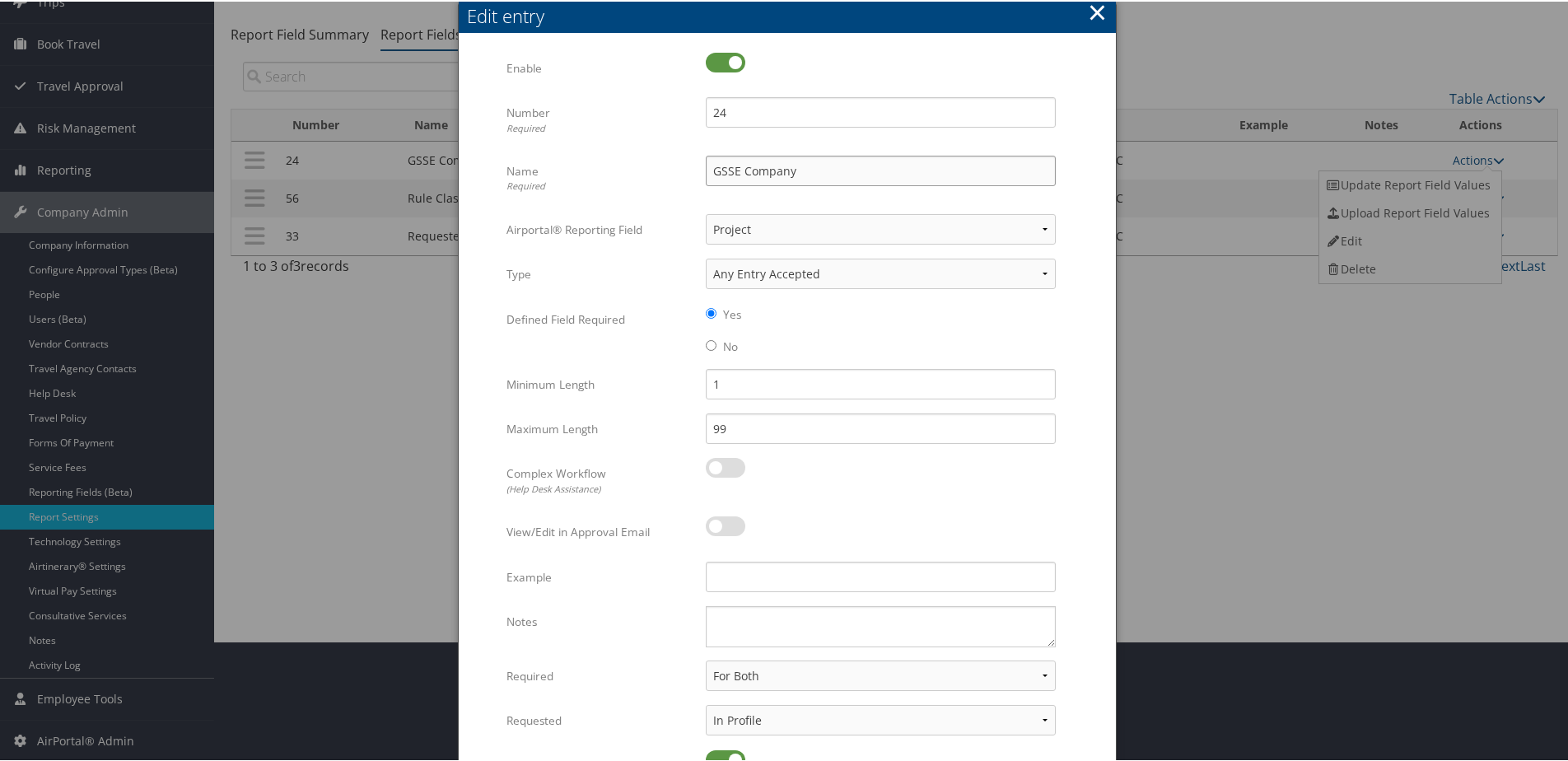
drag, startPoint x: 803, startPoint y: 174, endPoint x: 739, endPoint y: 171, distance: 64.1
click at [739, 171] on input "GSSE Company" at bounding box center [880, 169] width 350 height 31
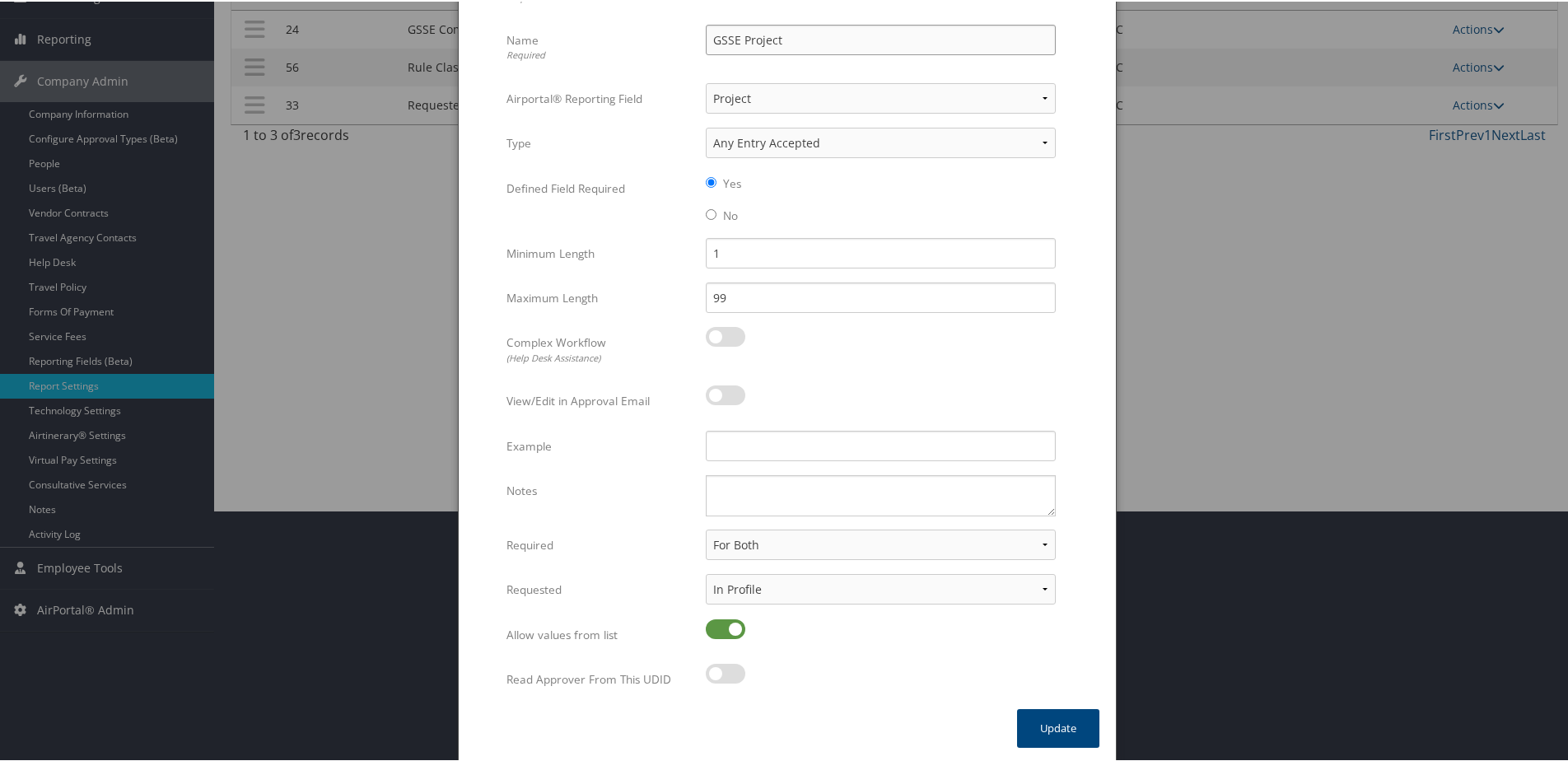
scroll to position [253, 0]
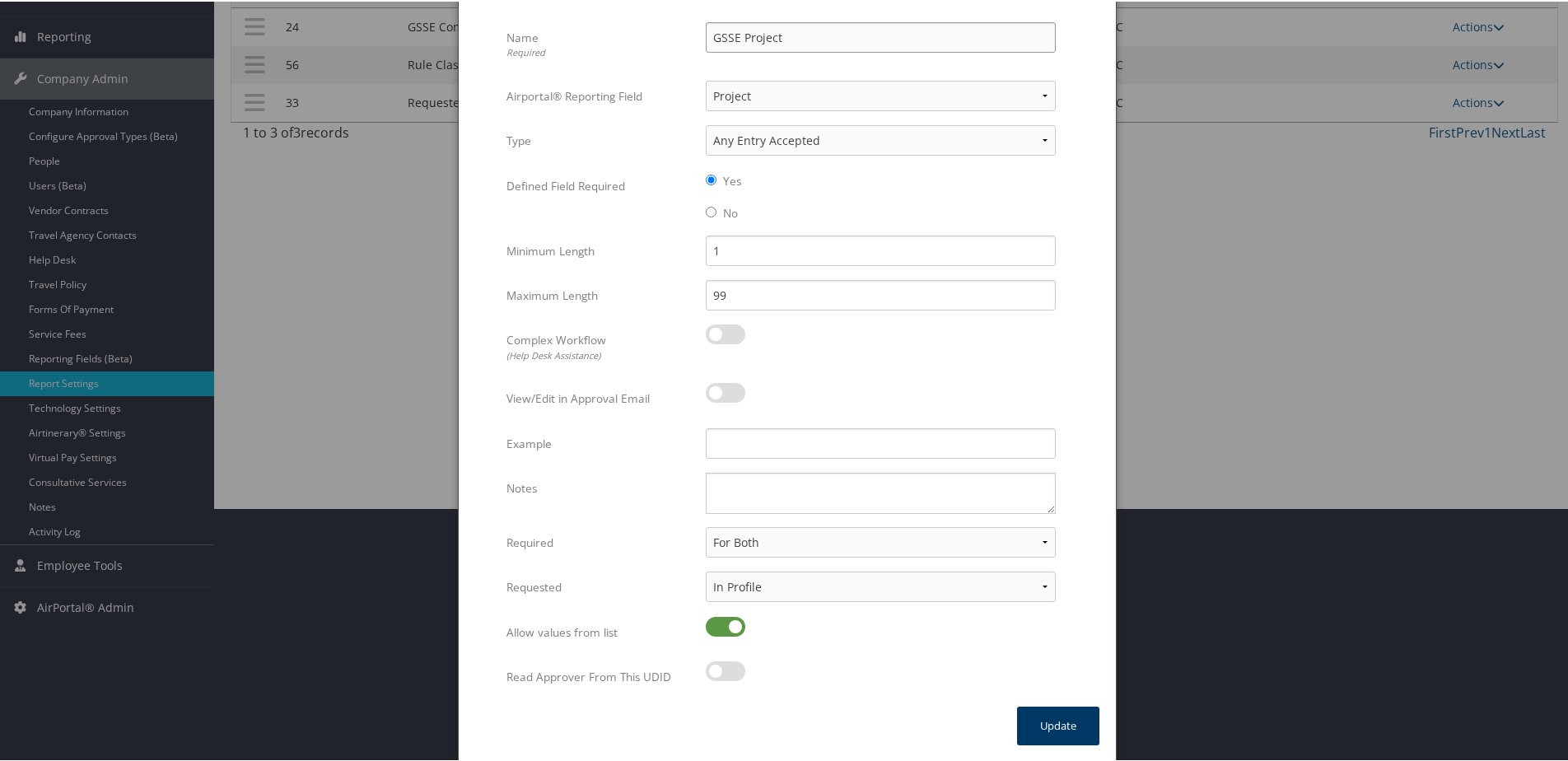
type input "GSSE Project"
click at [1058, 715] on button "Update" at bounding box center [1058, 724] width 82 height 39
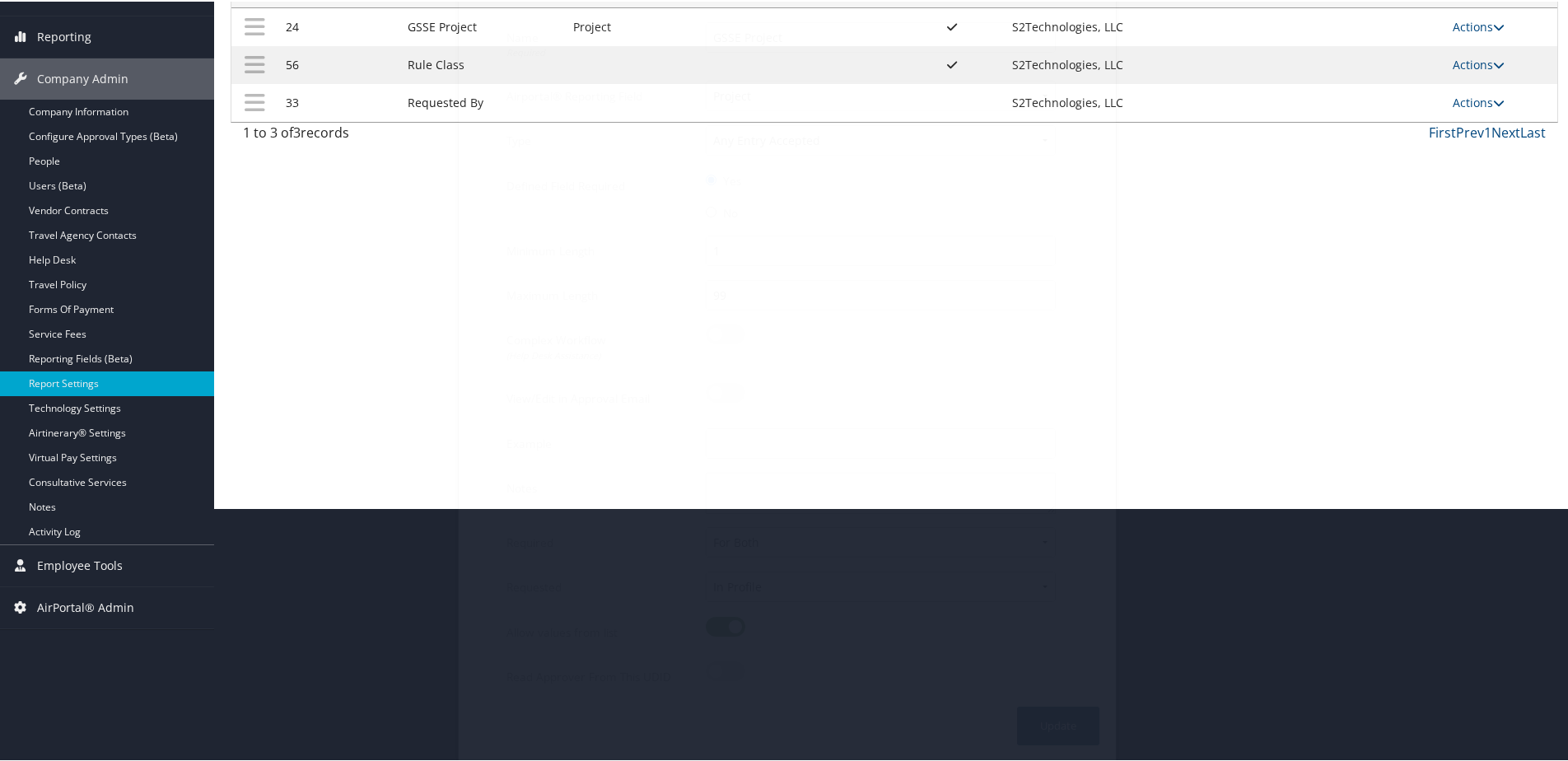
scroll to position [120, 0]
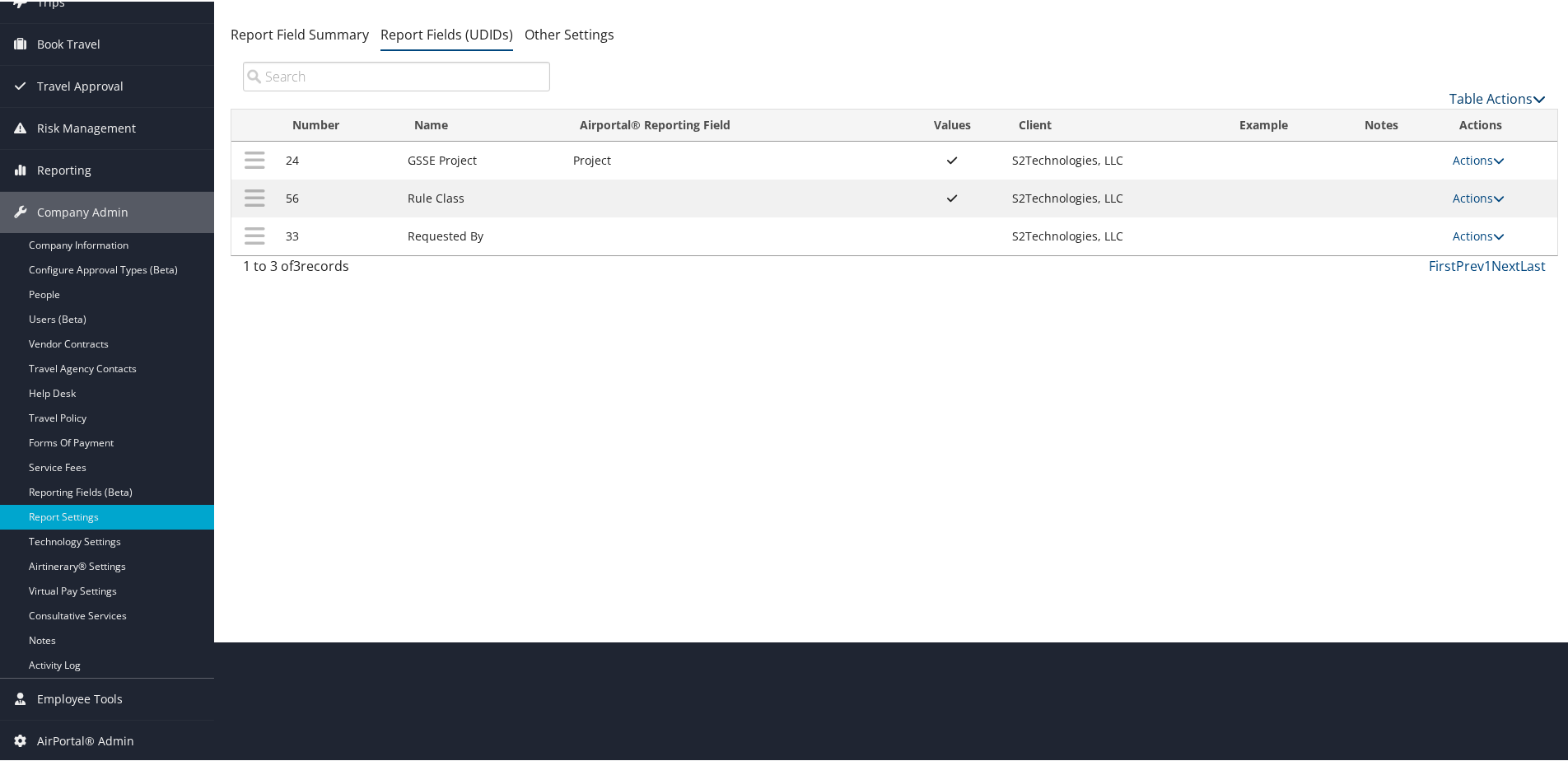
click at [1486, 99] on link "Table Actions" at bounding box center [1498, 96] width 96 height 18
click at [1424, 123] on link "New Record" at bounding box center [1442, 123] width 217 height 28
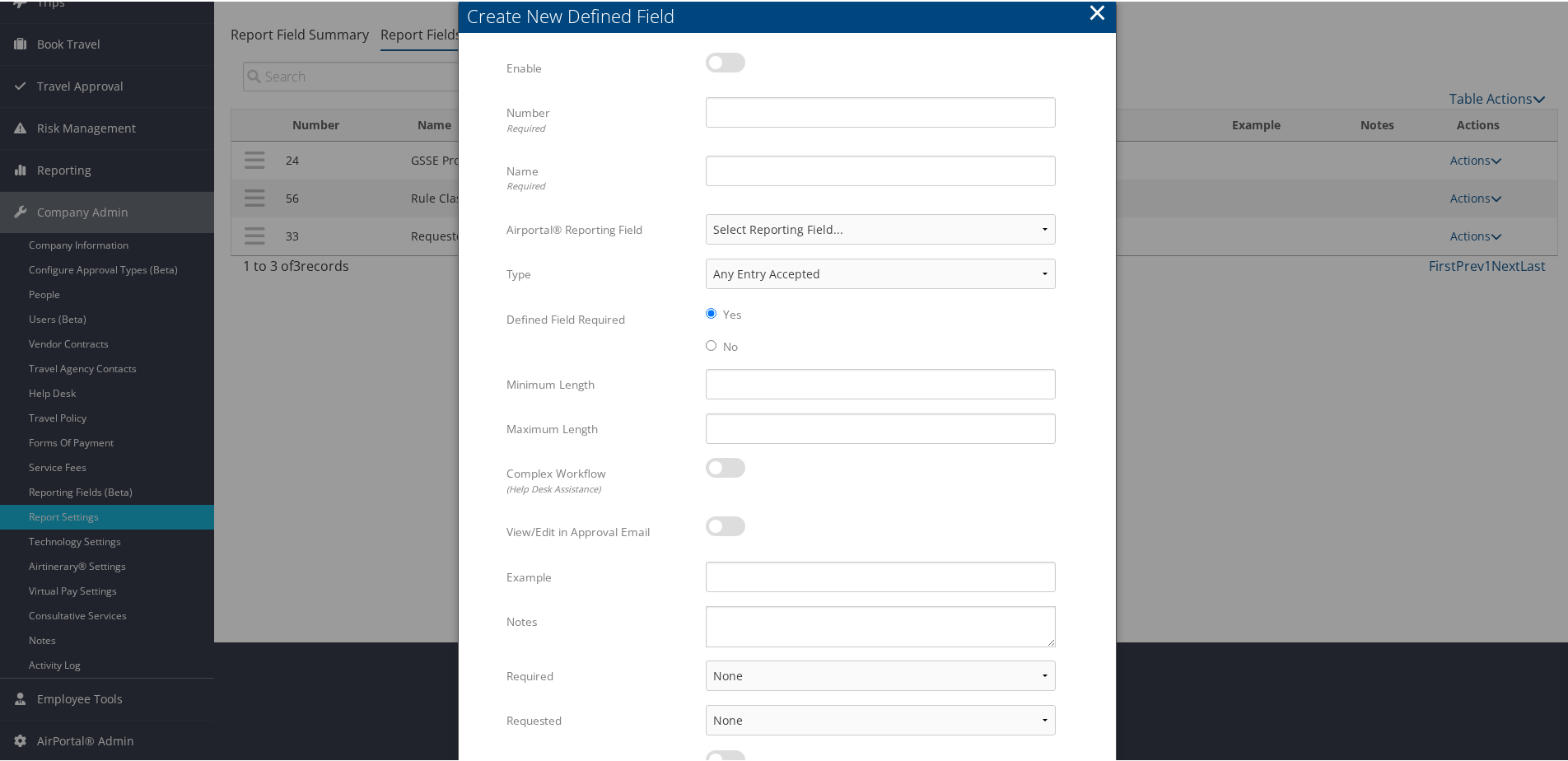
click at [719, 56] on label at bounding box center [725, 60] width 39 height 20
click at [719, 59] on input "checkbox" at bounding box center [719, 64] width 11 height 11
checkbox input "true"
click at [729, 111] on input "Number Required" at bounding box center [880, 110] width 350 height 31
type input "1"
